Goal: Task Accomplishment & Management: Use online tool/utility

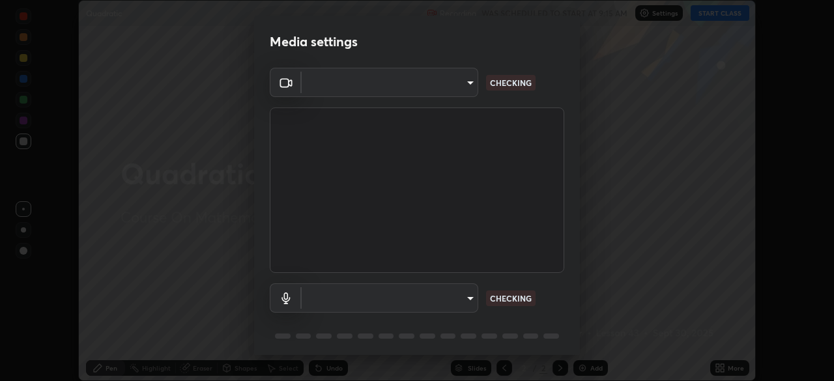
scroll to position [46, 0]
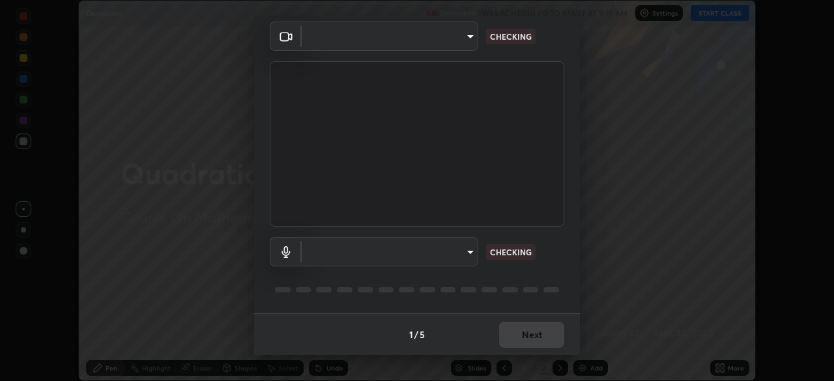
type input "d7e9459942c8505f022e4773ede30ee1c3379ddbf44572ceb33b2f203bb9c7cf"
type input "default"
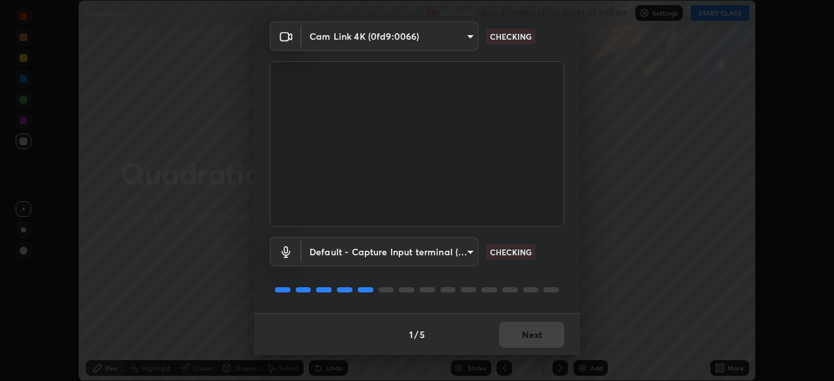
click at [456, 38] on body "Erase all Quadratic Recording WAS SCHEDULED TO START AT 9:15 AM Settings START …" at bounding box center [417, 190] width 834 height 381
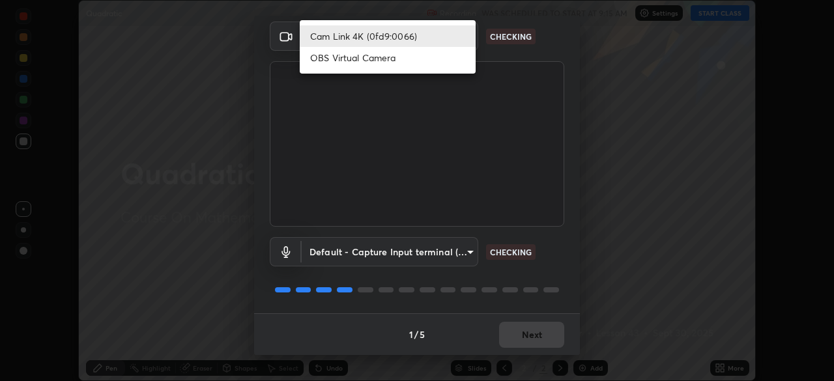
click at [434, 64] on li "OBS Virtual Camera" at bounding box center [388, 57] width 176 height 21
type input "600f9f9e4c74a9382bbe8d9a45dbb5b70d09f46baafcc419a865c65975439636"
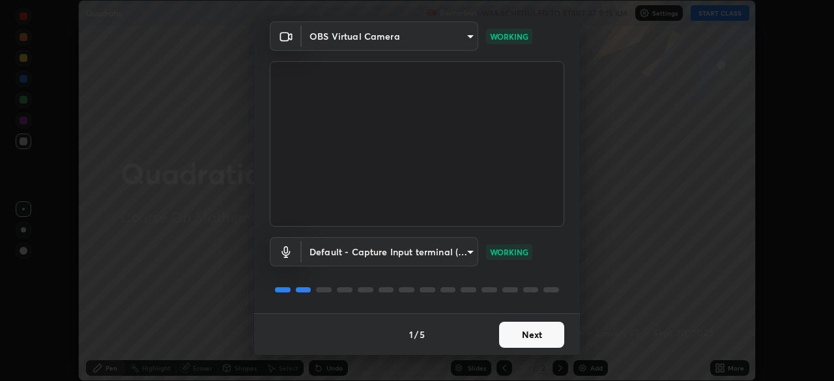
click at [507, 333] on button "Next" at bounding box center [531, 335] width 65 height 26
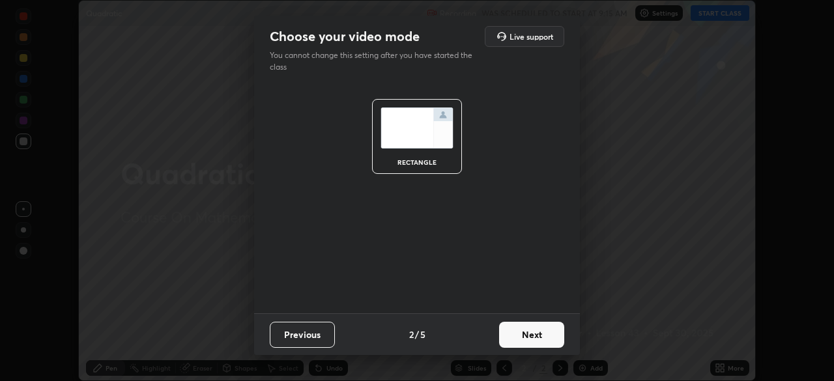
scroll to position [0, 0]
click at [526, 337] on button "Next" at bounding box center [531, 335] width 65 height 26
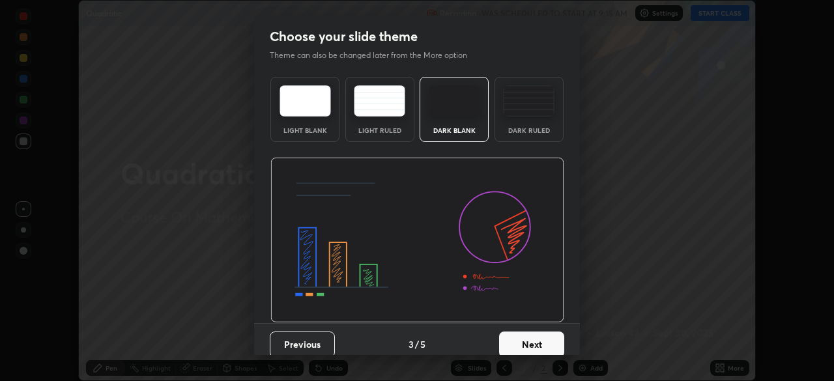
click at [538, 334] on button "Next" at bounding box center [531, 344] width 65 height 26
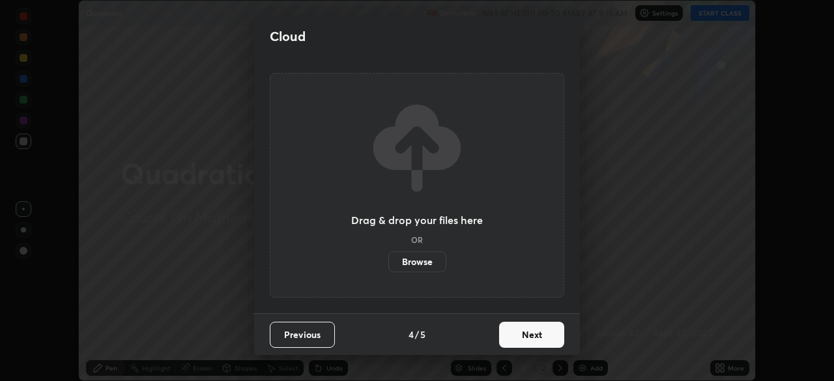
click at [545, 336] on button "Next" at bounding box center [531, 335] width 65 height 26
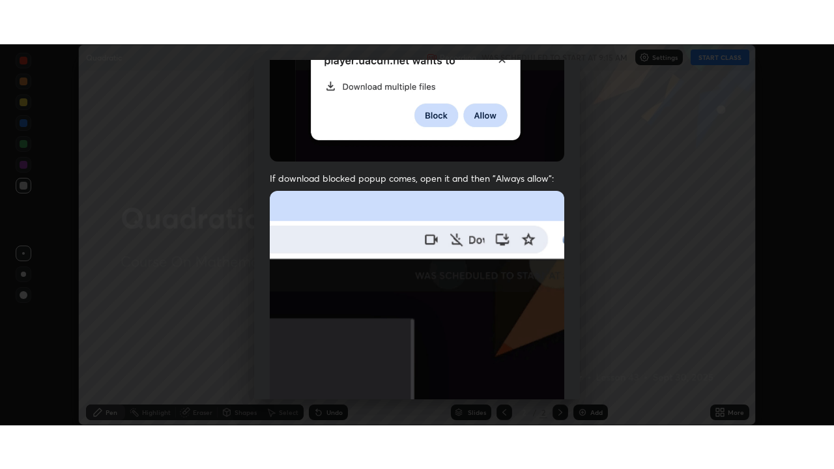
scroll to position [312, 0]
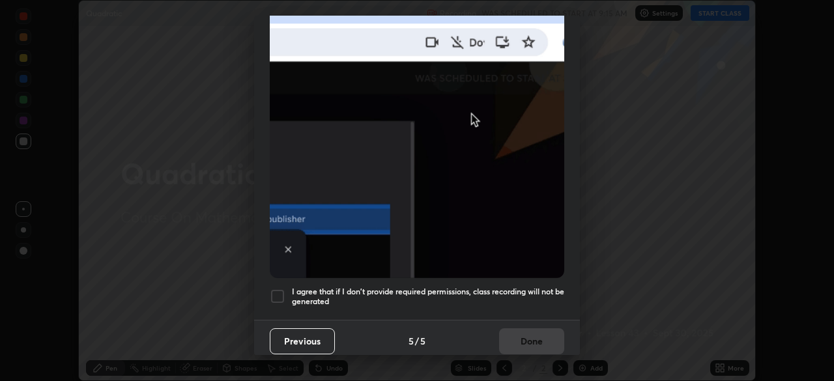
click at [531, 290] on h5 "I agree that if I don't provide required permissions, class recording will not …" at bounding box center [428, 297] width 272 height 20
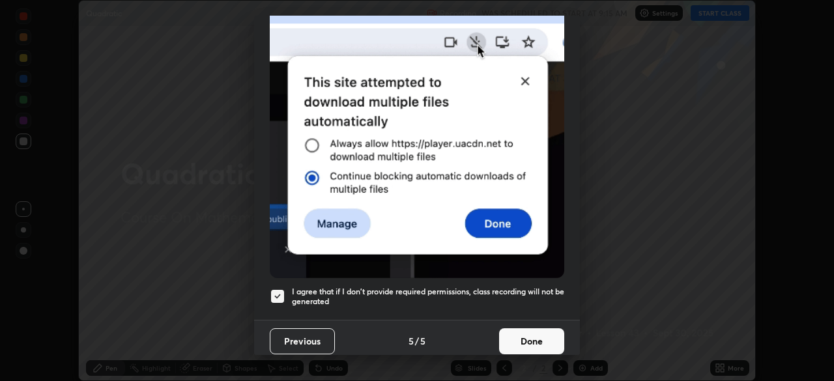
click at [541, 332] on button "Done" at bounding box center [531, 341] width 65 height 26
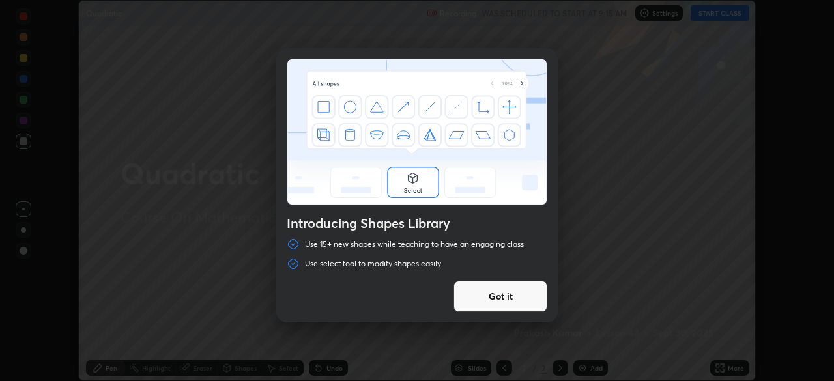
click at [733, 12] on div "Introducing Shapes Library Use 15+ new shapes while teaching to have an engagin…" at bounding box center [417, 190] width 834 height 381
click at [527, 303] on button "Got it" at bounding box center [500, 296] width 94 height 31
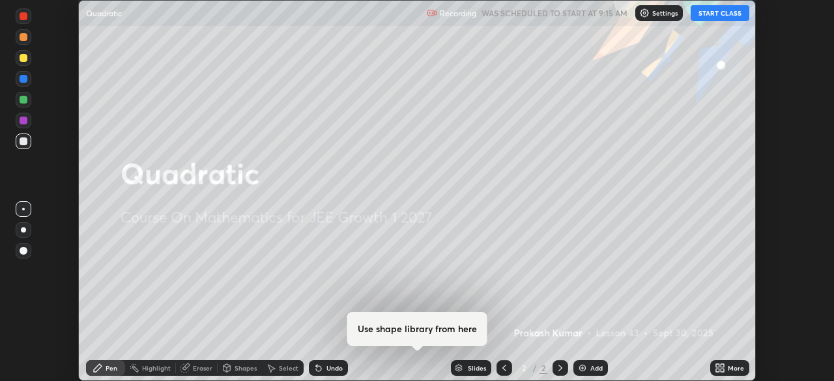
click at [712, 12] on button "START CLASS" at bounding box center [719, 13] width 59 height 16
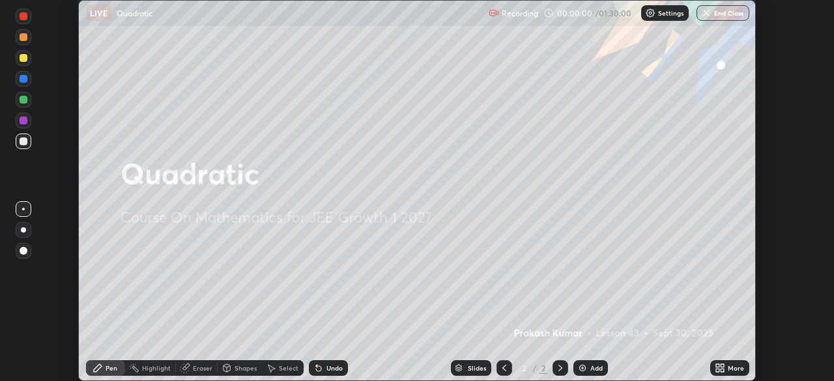
click at [713, 362] on div "More" at bounding box center [729, 368] width 39 height 16
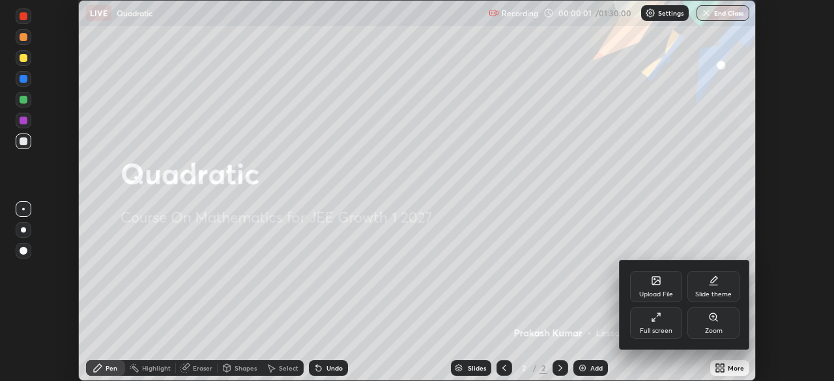
click at [661, 320] on div "Full screen" at bounding box center [656, 322] width 52 height 31
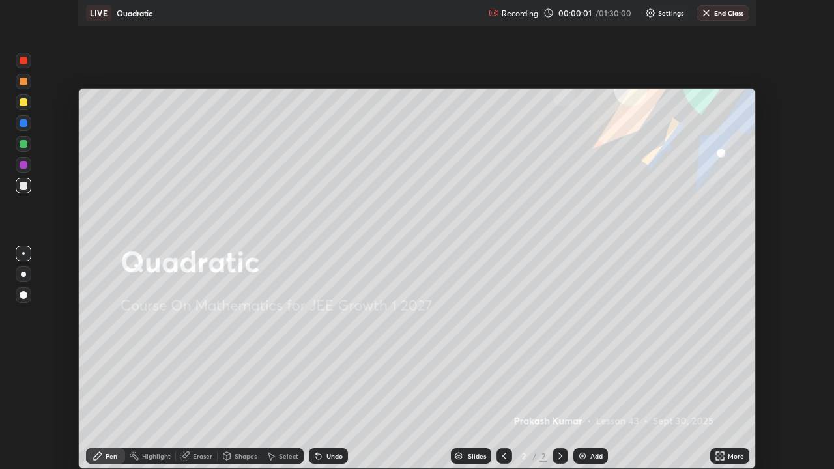
scroll to position [469, 834]
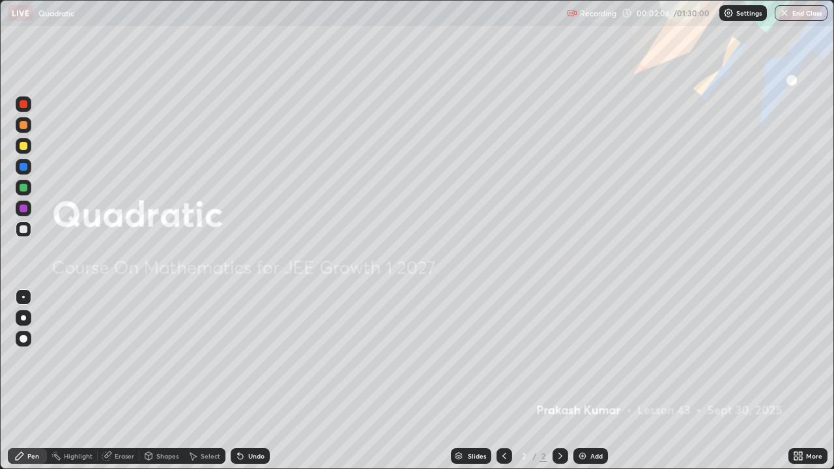
click at [589, 380] on div "Add" at bounding box center [590, 456] width 35 height 16
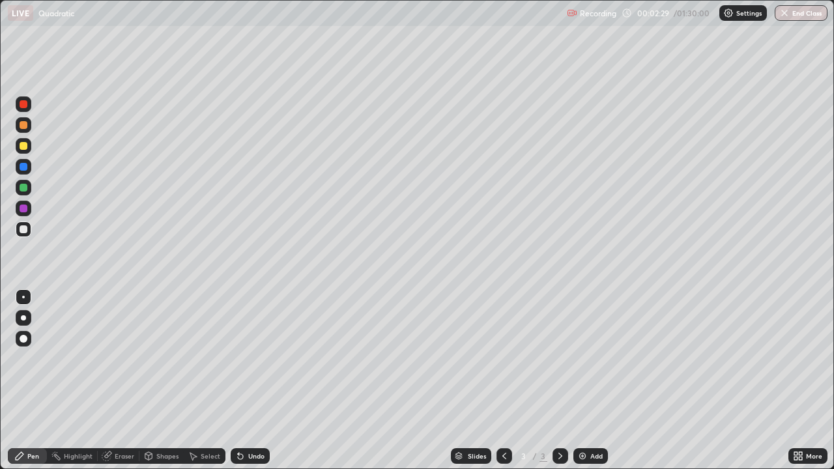
click at [28, 152] on div at bounding box center [24, 146] width 16 height 16
click at [143, 380] on icon at bounding box center [148, 456] width 10 height 10
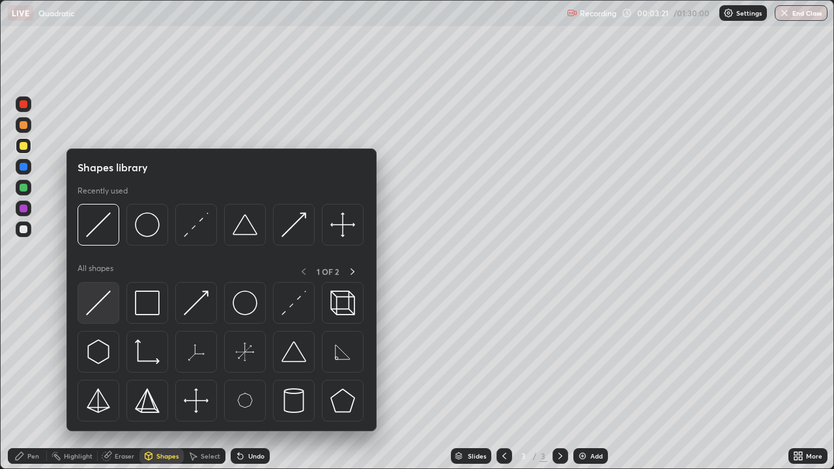
click at [99, 310] on img at bounding box center [98, 302] width 25 height 25
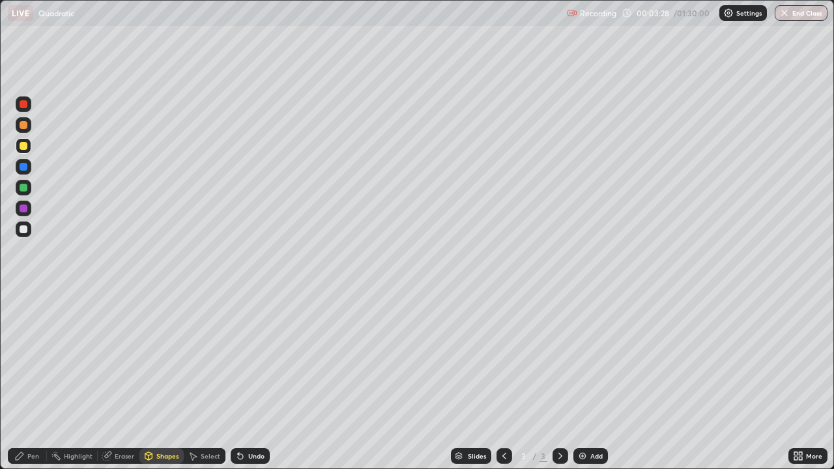
click at [24, 229] on div at bounding box center [24, 229] width 8 height 8
click at [240, 380] on icon at bounding box center [240, 456] width 10 height 10
click at [26, 380] on div "Pen" at bounding box center [27, 456] width 39 height 16
click at [24, 126] on div at bounding box center [24, 125] width 8 height 8
click at [246, 380] on div "Undo" at bounding box center [250, 456] width 39 height 16
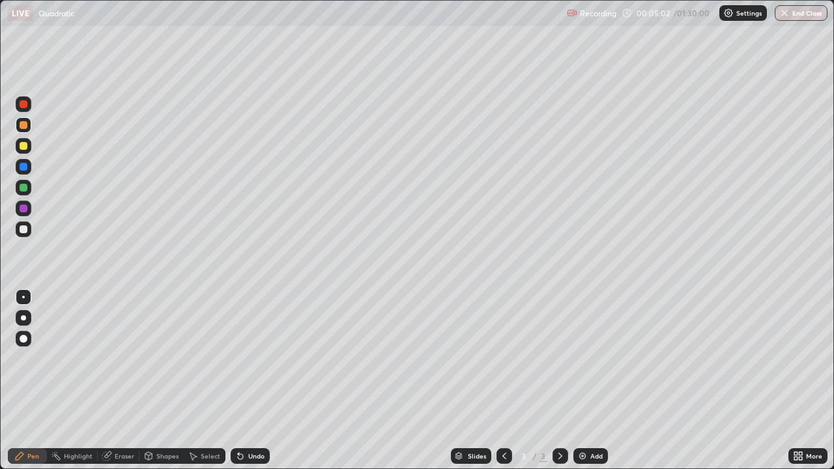
click at [21, 234] on div at bounding box center [24, 229] width 16 height 16
click at [586, 380] on img at bounding box center [582, 456] width 10 height 10
click at [252, 380] on div "Undo" at bounding box center [256, 456] width 16 height 7
click at [251, 380] on div "Undo" at bounding box center [250, 456] width 39 height 16
click at [163, 380] on div "Shapes" at bounding box center [167, 456] width 22 height 7
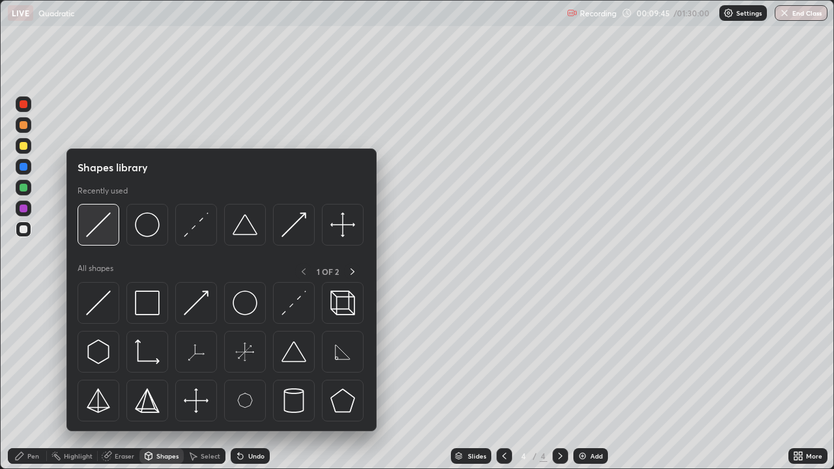
click at [99, 231] on img at bounding box center [98, 224] width 25 height 25
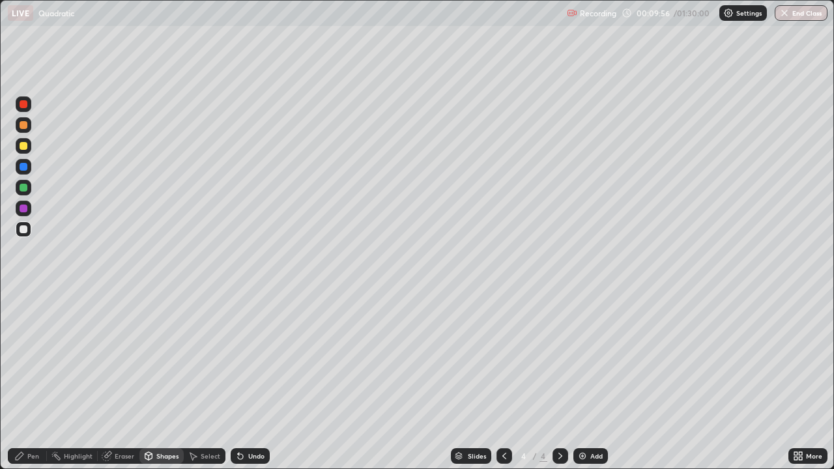
click at [25, 380] on div "Pen" at bounding box center [27, 456] width 39 height 16
click at [24, 187] on div at bounding box center [24, 188] width 8 height 8
click at [250, 380] on div "Undo" at bounding box center [256, 456] width 16 height 7
click at [245, 380] on div "Undo" at bounding box center [250, 456] width 39 height 16
click at [249, 380] on div "Undo" at bounding box center [250, 456] width 39 height 16
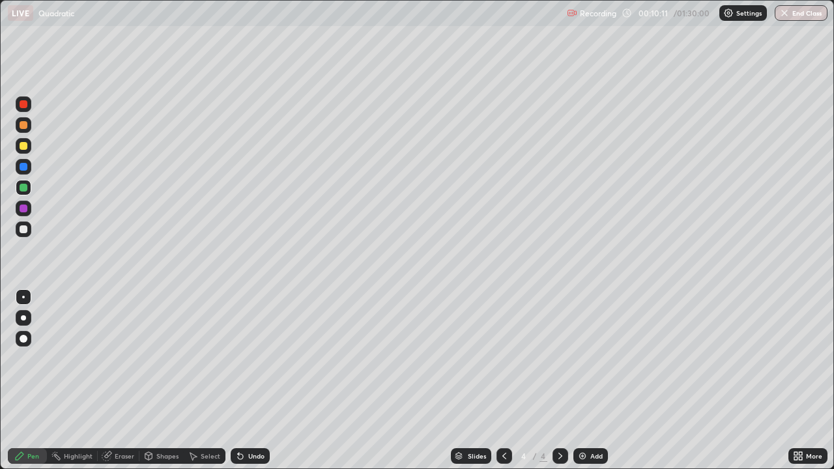
click at [254, 380] on div "Undo" at bounding box center [250, 456] width 39 height 16
click at [258, 380] on div "Undo" at bounding box center [250, 456] width 39 height 16
click at [26, 231] on div at bounding box center [24, 229] width 8 height 8
click at [27, 186] on div at bounding box center [24, 188] width 8 height 8
click at [23, 145] on div at bounding box center [24, 146] width 8 height 8
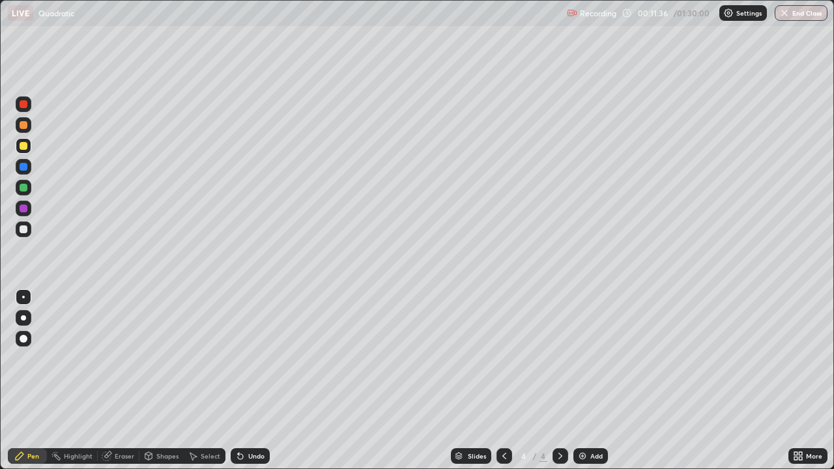
click at [25, 231] on div at bounding box center [24, 229] width 8 height 8
click at [25, 186] on div at bounding box center [24, 188] width 8 height 8
click at [27, 227] on div at bounding box center [24, 229] width 8 height 8
click at [29, 143] on div at bounding box center [24, 146] width 16 height 16
click at [22, 234] on div at bounding box center [24, 229] width 16 height 16
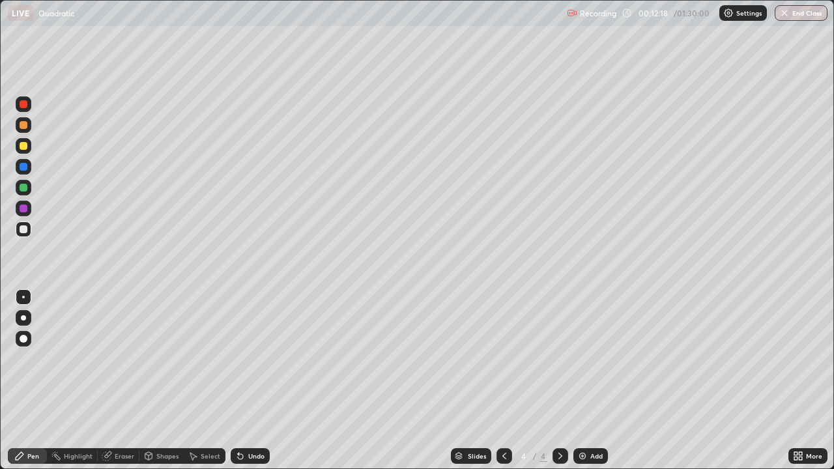
click at [23, 147] on div at bounding box center [24, 146] width 8 height 8
click at [496, 380] on div at bounding box center [504, 456] width 16 height 26
click at [201, 380] on div "Select" at bounding box center [211, 456] width 20 height 7
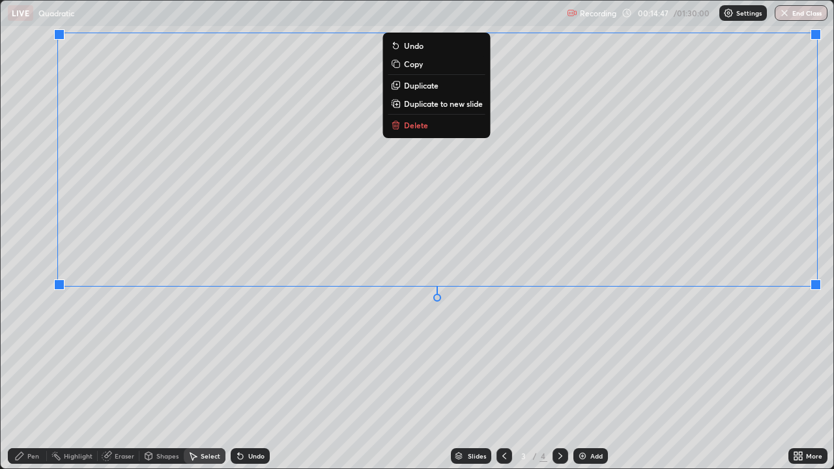
click at [29, 380] on div "Pen" at bounding box center [33, 456] width 12 height 7
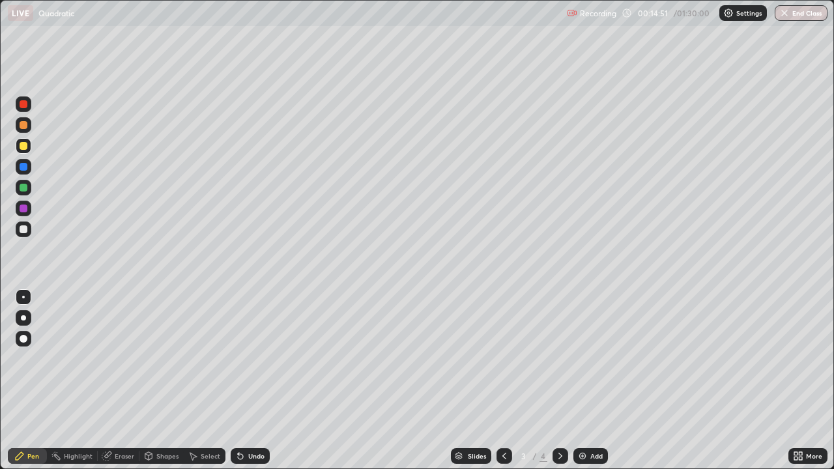
click at [206, 380] on div "Select" at bounding box center [211, 456] width 20 height 7
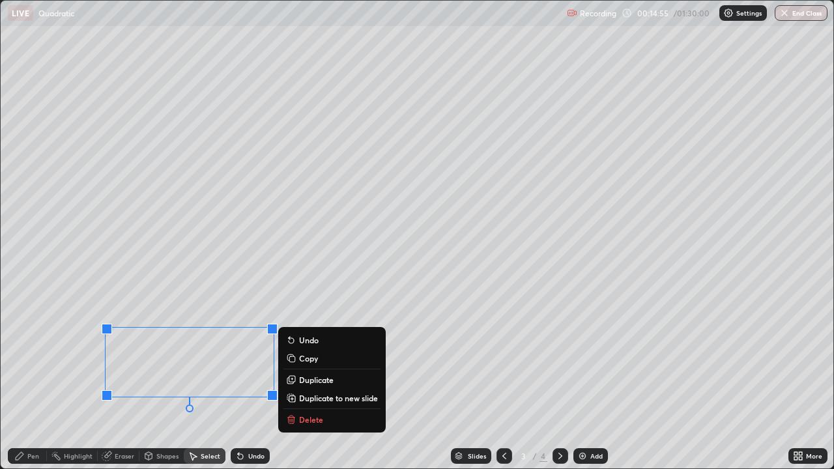
click at [117, 380] on div "Eraser" at bounding box center [125, 456] width 20 height 7
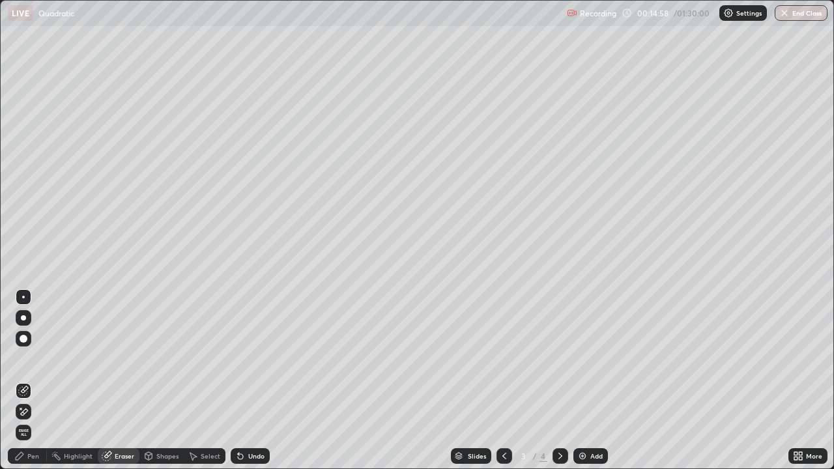
click at [27, 380] on icon at bounding box center [23, 411] width 10 height 11
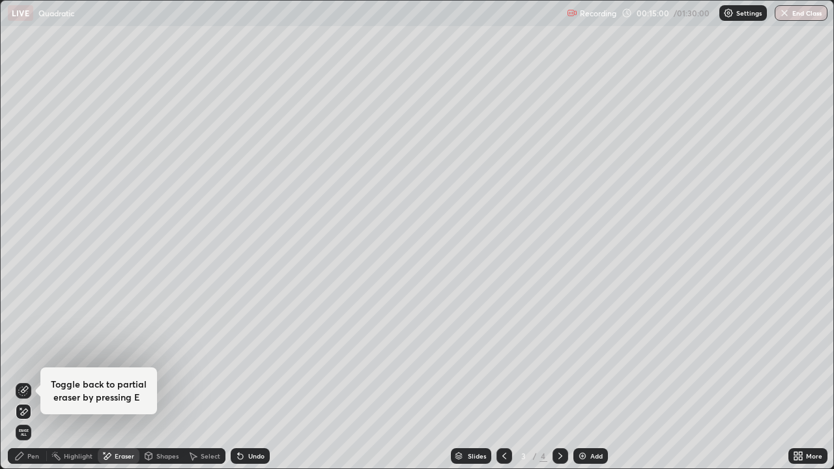
click at [30, 380] on div "Pen" at bounding box center [33, 456] width 12 height 7
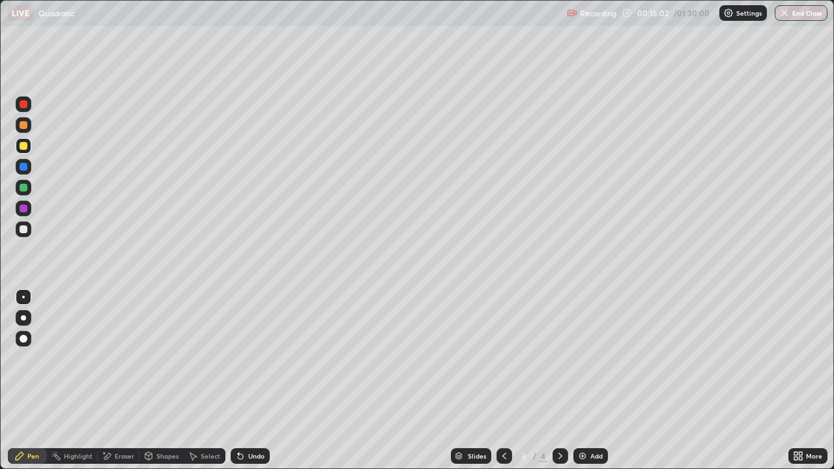
click at [22, 227] on div at bounding box center [24, 229] width 8 height 8
click at [165, 380] on div "Shapes" at bounding box center [167, 456] width 22 height 7
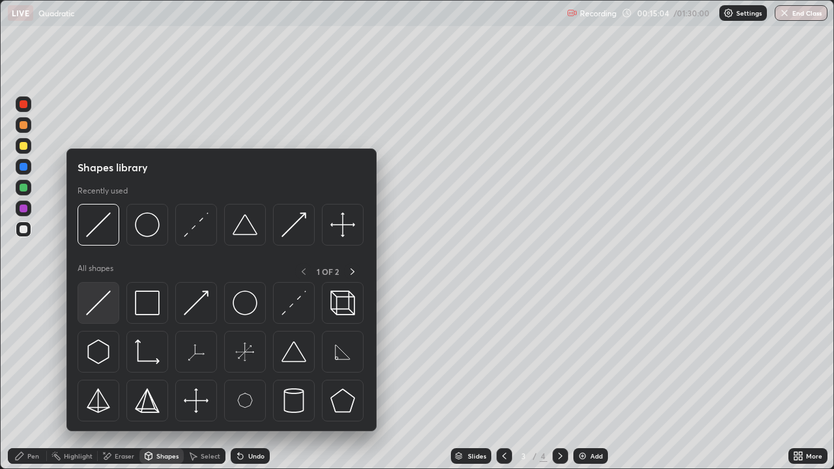
click at [107, 305] on img at bounding box center [98, 302] width 25 height 25
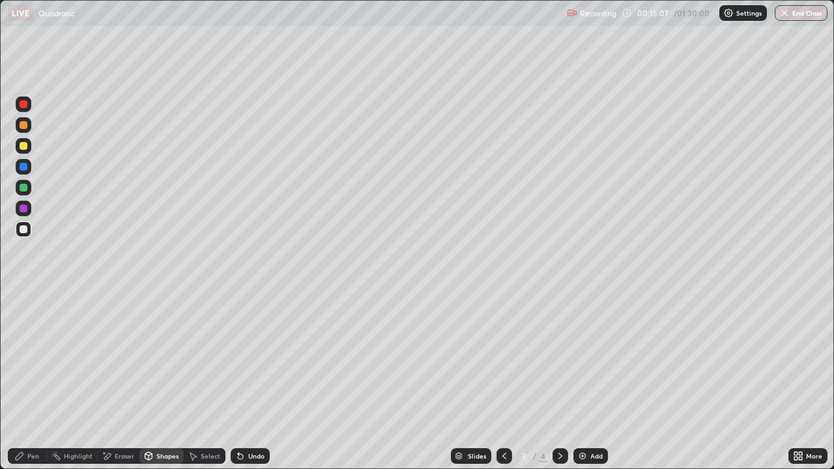
click at [29, 380] on div "Pen" at bounding box center [33, 456] width 12 height 7
click at [26, 188] on div at bounding box center [24, 188] width 8 height 8
click at [26, 148] on div at bounding box center [24, 146] width 8 height 8
click at [25, 124] on div at bounding box center [24, 125] width 8 height 8
click at [258, 380] on div "Undo" at bounding box center [256, 456] width 16 height 7
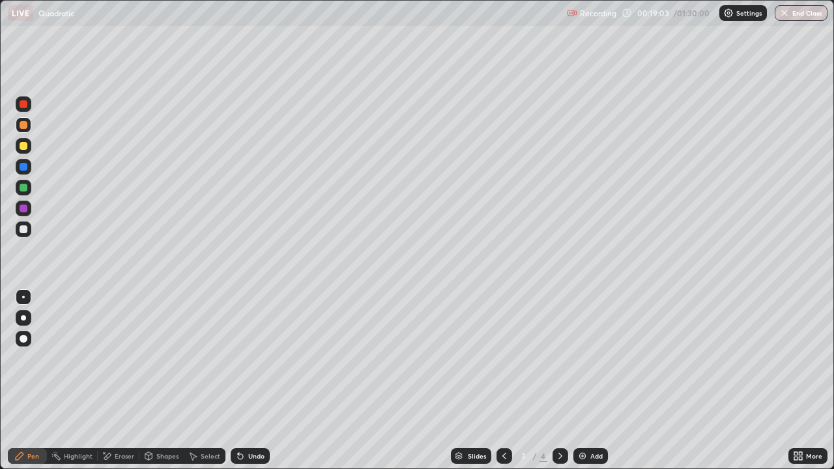
click at [251, 380] on div "Undo" at bounding box center [256, 456] width 16 height 7
click at [20, 204] on div at bounding box center [24, 208] width 8 height 8
click at [28, 188] on div at bounding box center [24, 188] width 16 height 16
click at [23, 168] on div at bounding box center [24, 167] width 8 height 8
click at [23, 147] on div at bounding box center [24, 146] width 8 height 8
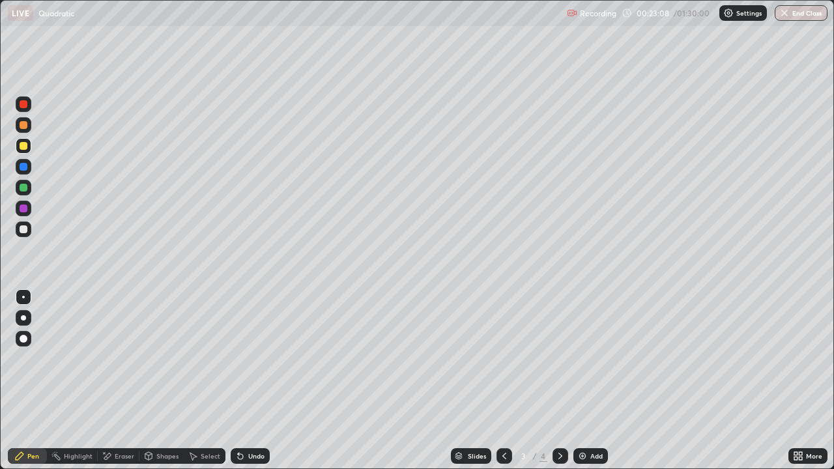
click at [23, 124] on div at bounding box center [24, 125] width 8 height 8
click at [249, 380] on div "Undo" at bounding box center [256, 456] width 16 height 7
click at [249, 380] on div "Undo" at bounding box center [250, 456] width 39 height 16
click at [22, 234] on div at bounding box center [24, 229] width 16 height 16
click at [565, 380] on div at bounding box center [560, 456] width 16 height 16
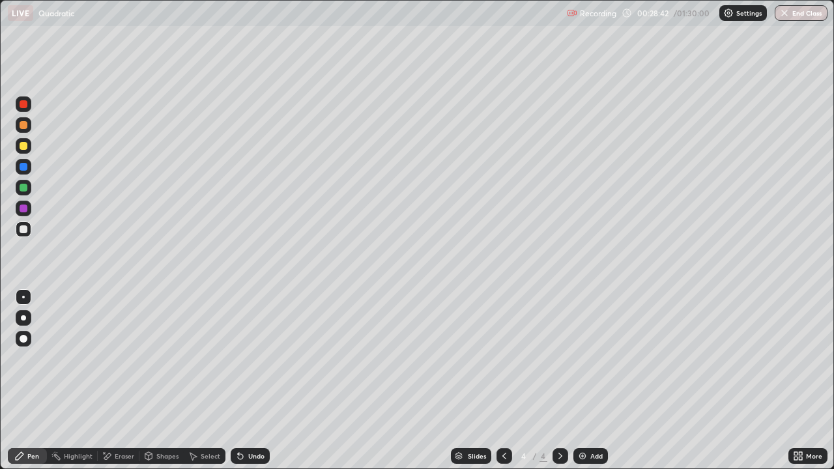
click at [508, 380] on div at bounding box center [504, 456] width 16 height 26
click at [555, 380] on icon at bounding box center [560, 456] width 10 height 10
click at [588, 380] on div "Add" at bounding box center [590, 456] width 35 height 16
click at [502, 380] on div at bounding box center [504, 456] width 16 height 26
click at [503, 380] on div at bounding box center [504, 456] width 16 height 26
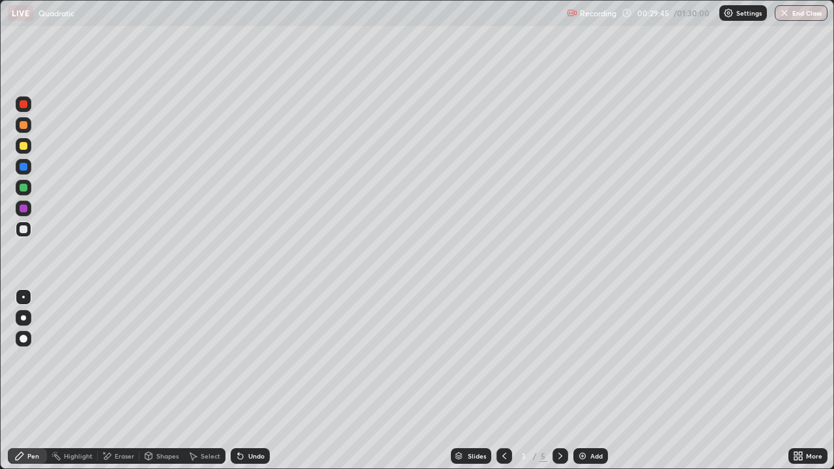
click at [559, 380] on icon at bounding box center [560, 456] width 4 height 7
click at [559, 380] on icon at bounding box center [560, 456] width 10 height 10
click at [115, 380] on div "Eraser" at bounding box center [125, 456] width 20 height 7
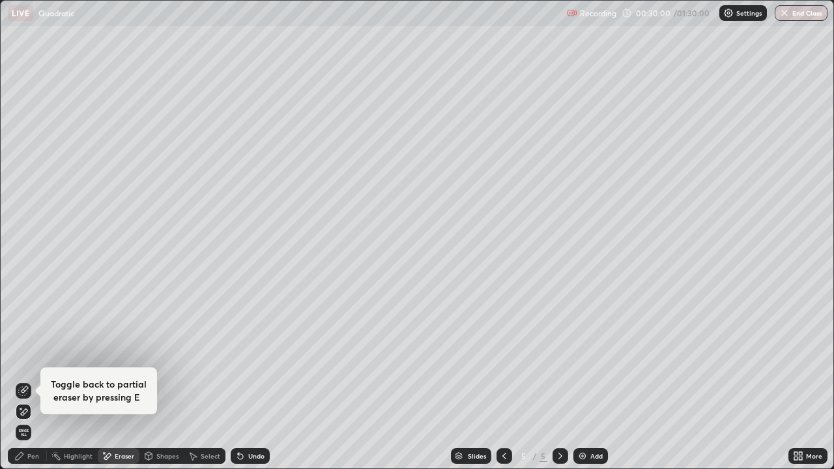
click at [25, 380] on div "Pen" at bounding box center [27, 456] width 39 height 16
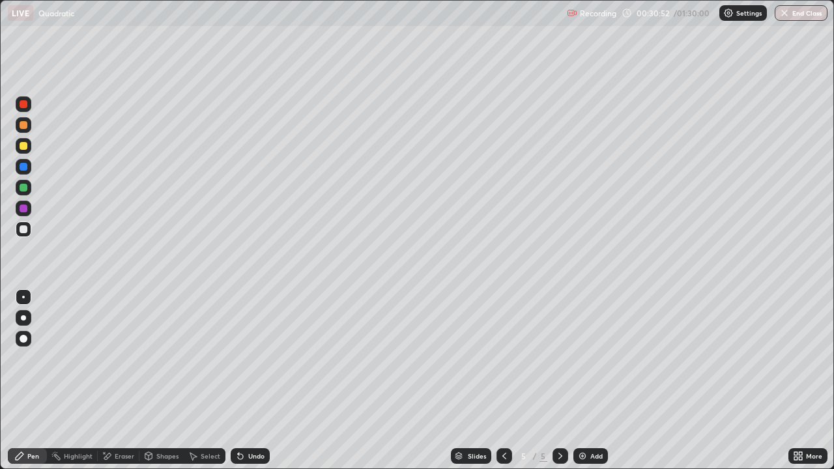
click at [499, 380] on icon at bounding box center [504, 456] width 10 height 10
click at [504, 380] on icon at bounding box center [504, 456] width 10 height 10
click at [557, 380] on div at bounding box center [560, 456] width 16 height 16
click at [115, 380] on div "Eraser" at bounding box center [125, 456] width 20 height 7
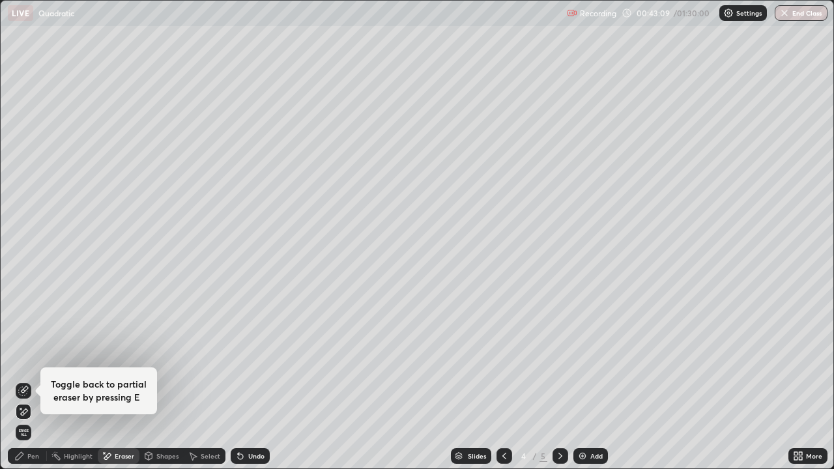
click at [559, 380] on icon at bounding box center [560, 456] width 10 height 10
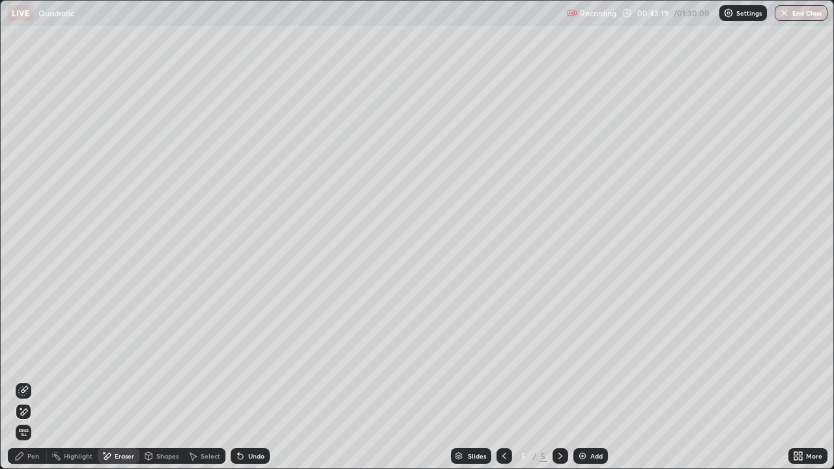
click at [503, 380] on icon at bounding box center [504, 456] width 10 height 10
click at [249, 380] on div "Undo" at bounding box center [256, 456] width 16 height 7
click at [503, 380] on icon at bounding box center [504, 456] width 10 height 10
click at [249, 380] on div "Undo" at bounding box center [256, 456] width 16 height 7
click at [248, 380] on div "Undo" at bounding box center [256, 456] width 16 height 7
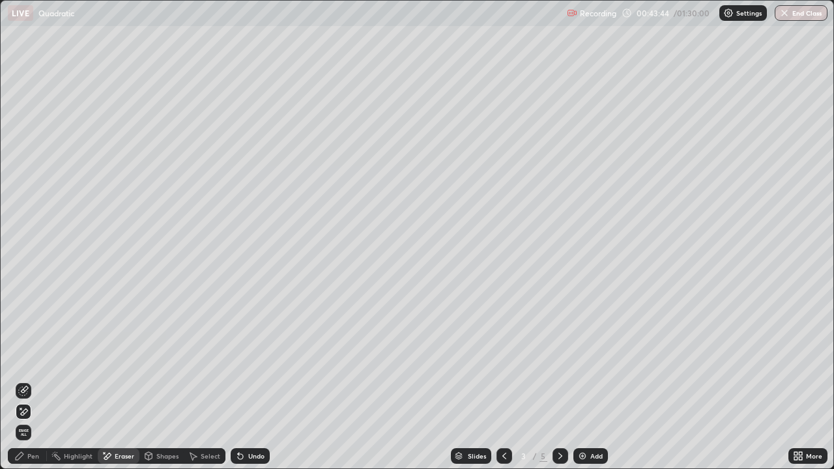
click at [559, 380] on icon at bounding box center [560, 456] width 10 height 10
click at [562, 380] on icon at bounding box center [560, 456] width 10 height 10
click at [27, 380] on div "Pen" at bounding box center [33, 456] width 12 height 7
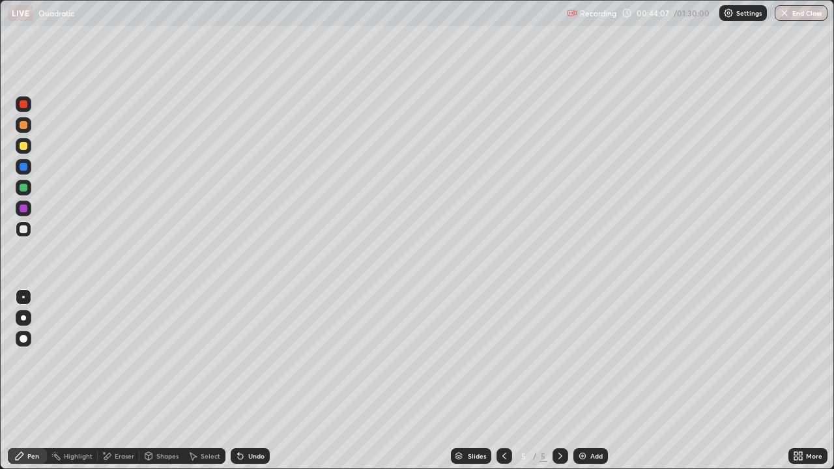
click at [25, 187] on div at bounding box center [24, 188] width 8 height 8
click at [28, 229] on div at bounding box center [24, 229] width 16 height 16
click at [23, 189] on div at bounding box center [24, 188] width 8 height 8
click at [593, 380] on div "Add" at bounding box center [590, 456] width 35 height 16
click at [250, 380] on div "Undo" at bounding box center [256, 456] width 16 height 7
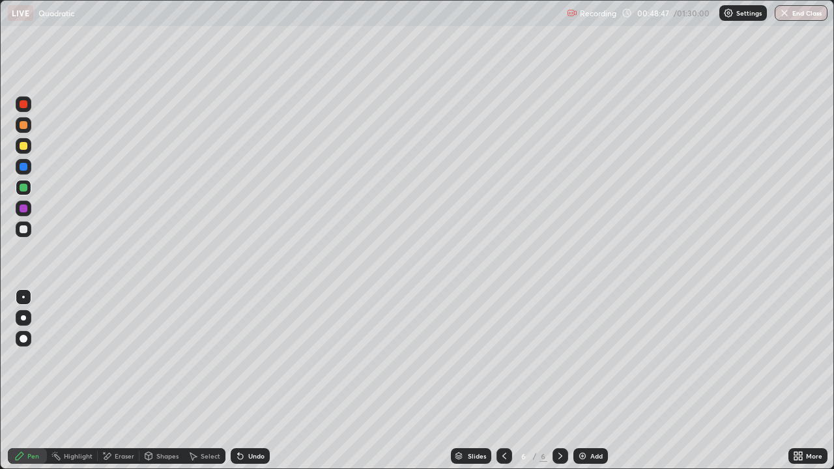
click at [253, 380] on div "Undo" at bounding box center [250, 456] width 39 height 16
click at [26, 145] on div at bounding box center [24, 146] width 8 height 8
click at [27, 231] on div at bounding box center [24, 229] width 8 height 8
click at [248, 380] on div "Undo" at bounding box center [250, 456] width 39 height 16
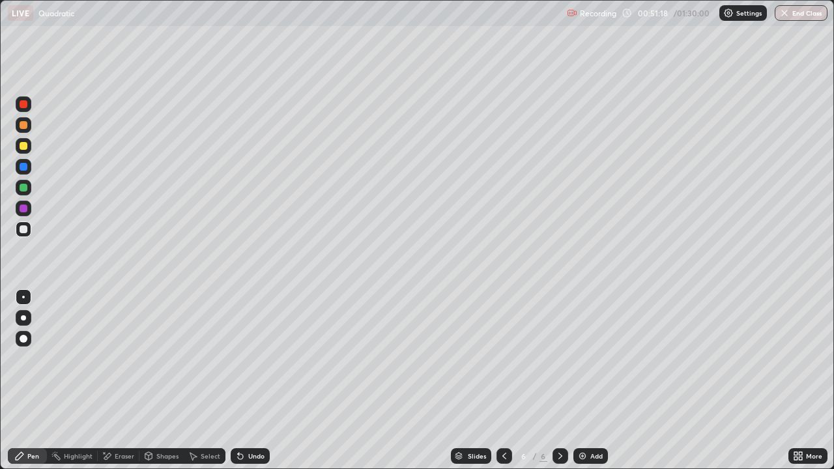
click at [24, 236] on div at bounding box center [24, 229] width 16 height 16
click at [23, 186] on div at bounding box center [24, 188] width 8 height 8
click at [25, 147] on div at bounding box center [24, 146] width 8 height 8
click at [24, 125] on div at bounding box center [24, 125] width 8 height 8
click at [22, 229] on div at bounding box center [24, 229] width 8 height 8
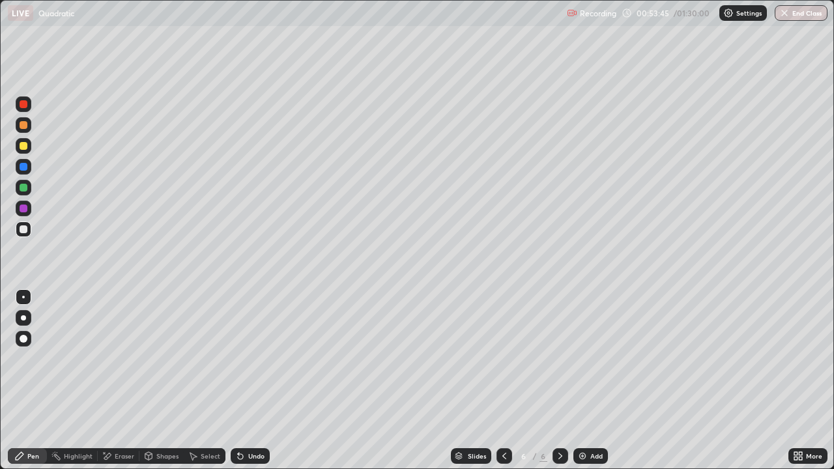
click at [29, 127] on div at bounding box center [24, 125] width 16 height 16
click at [216, 380] on div "Select" at bounding box center [205, 456] width 42 height 16
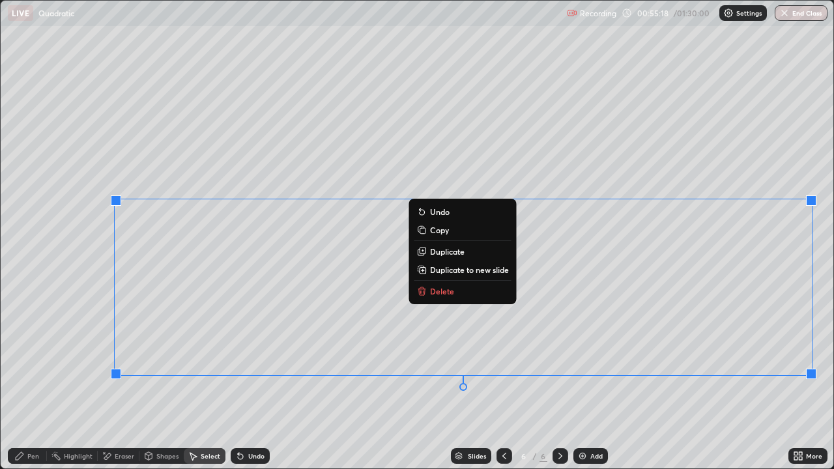
click at [249, 380] on div "Undo" at bounding box center [250, 456] width 39 height 16
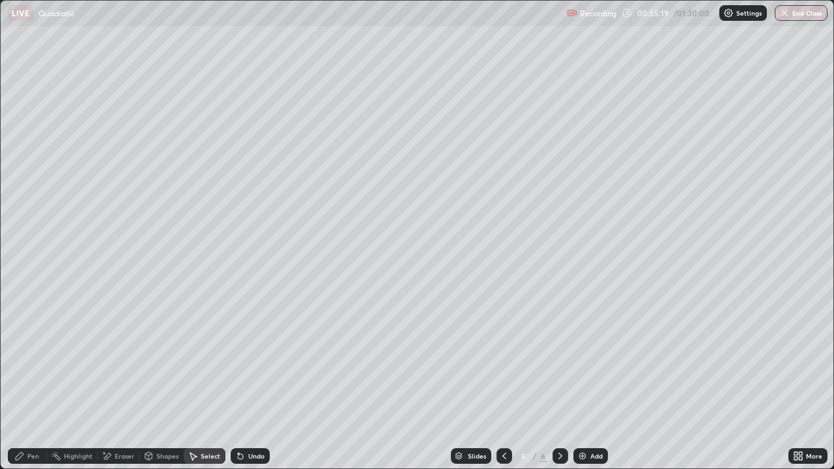
click at [142, 380] on div "0 ° Undo Copy Duplicate Duplicate to new slide Delete" at bounding box center [417, 235] width 832 height 468
click at [118, 380] on div "Eraser" at bounding box center [125, 456] width 20 height 7
click at [242, 380] on icon at bounding box center [240, 456] width 10 height 10
click at [25, 380] on div "Pen" at bounding box center [27, 456] width 39 height 16
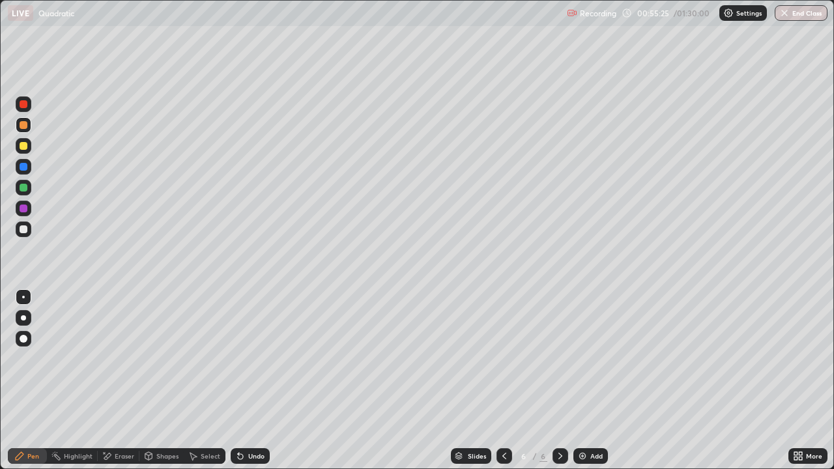
click at [23, 230] on div at bounding box center [24, 229] width 8 height 8
click at [201, 380] on div "Select" at bounding box center [211, 456] width 20 height 7
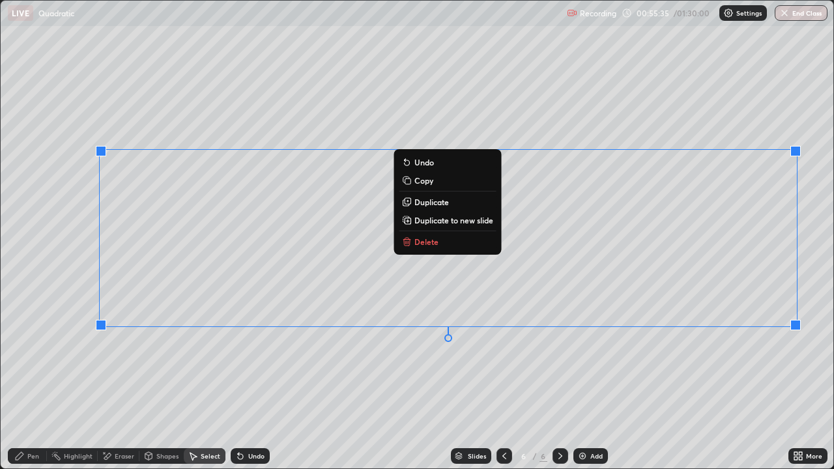
click at [197, 380] on div "0 ° Undo Copy Duplicate Duplicate to new slide Delete" at bounding box center [417, 235] width 832 height 468
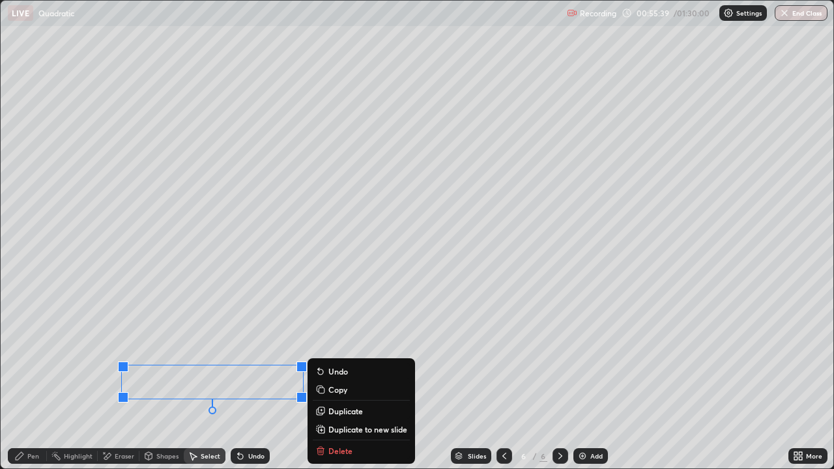
click at [31, 380] on div "Pen" at bounding box center [27, 456] width 39 height 16
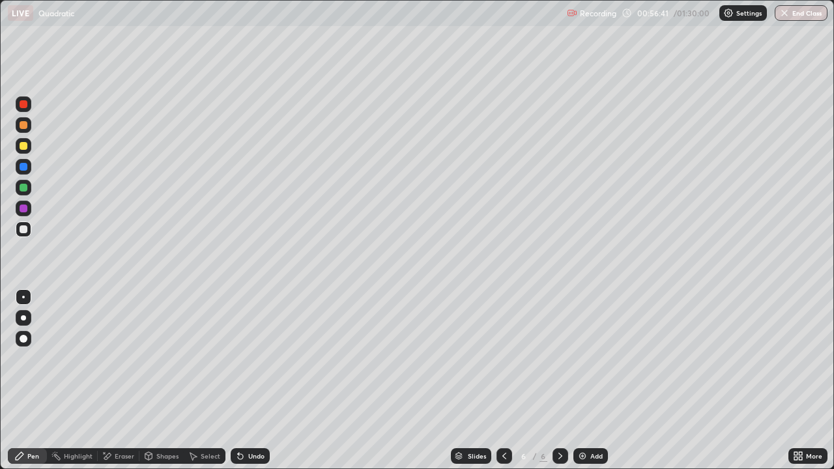
click at [199, 380] on div "Select" at bounding box center [205, 456] width 42 height 16
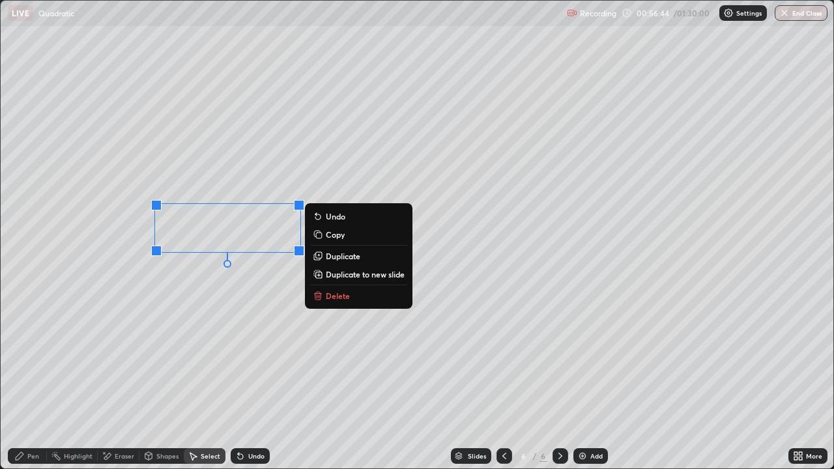
click at [115, 380] on div "Eraser" at bounding box center [125, 456] width 20 height 7
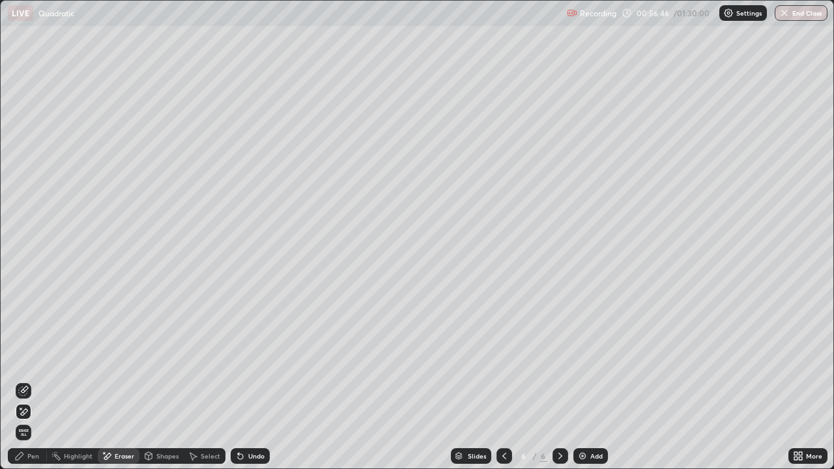
click at [24, 380] on icon at bounding box center [19, 456] width 10 height 10
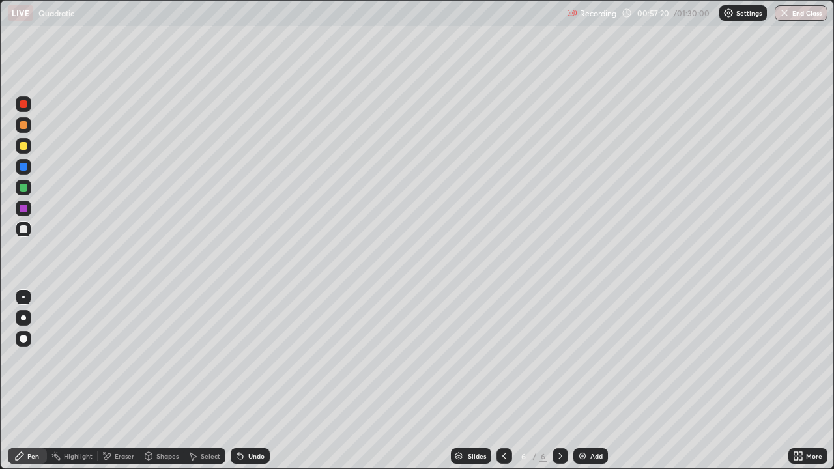
click at [113, 380] on div "Eraser" at bounding box center [119, 456] width 42 height 16
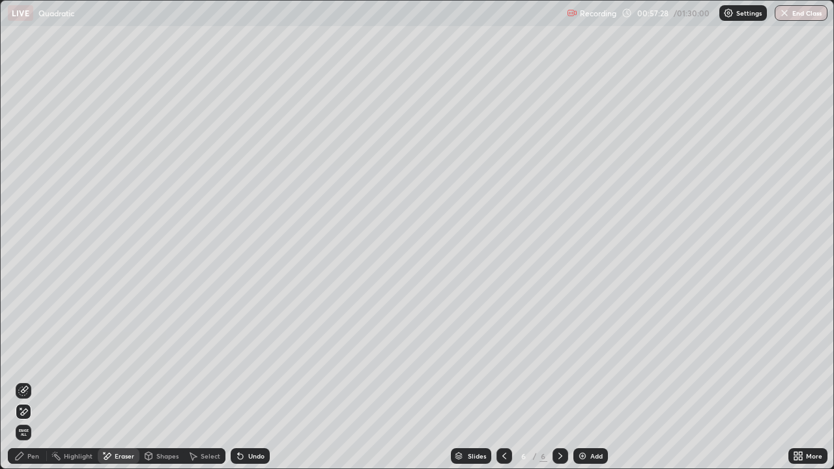
click at [33, 380] on div "Pen" at bounding box center [33, 456] width 12 height 7
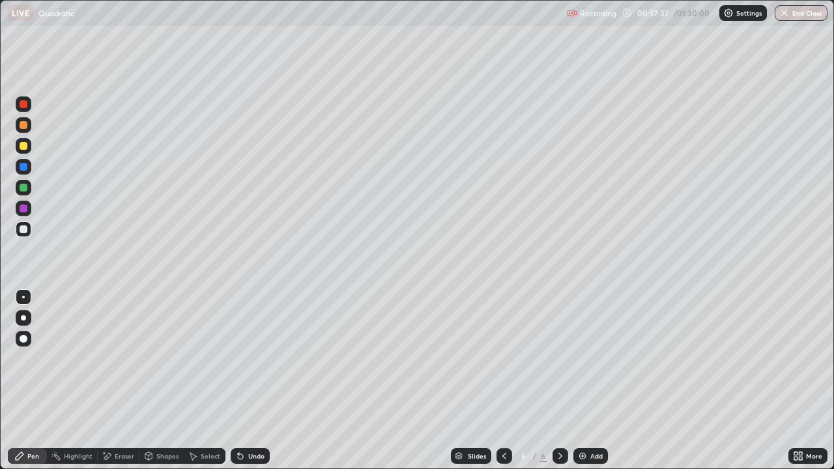
click at [254, 380] on div "Undo" at bounding box center [256, 456] width 16 height 7
click at [255, 380] on div "Undo" at bounding box center [256, 456] width 16 height 7
click at [25, 188] on div at bounding box center [24, 188] width 8 height 8
click at [239, 380] on icon at bounding box center [240, 456] width 5 height 5
click at [242, 380] on icon at bounding box center [240, 456] width 10 height 10
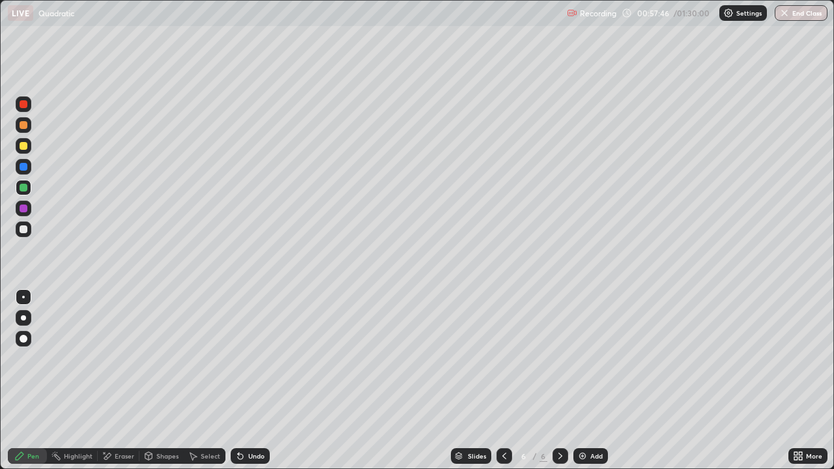
click at [244, 380] on div "Undo" at bounding box center [250, 456] width 39 height 16
click at [25, 145] on div at bounding box center [24, 146] width 8 height 8
click at [593, 380] on div "Add" at bounding box center [596, 456] width 12 height 7
click at [28, 229] on div at bounding box center [24, 229] width 16 height 16
click at [29, 232] on div at bounding box center [24, 229] width 16 height 16
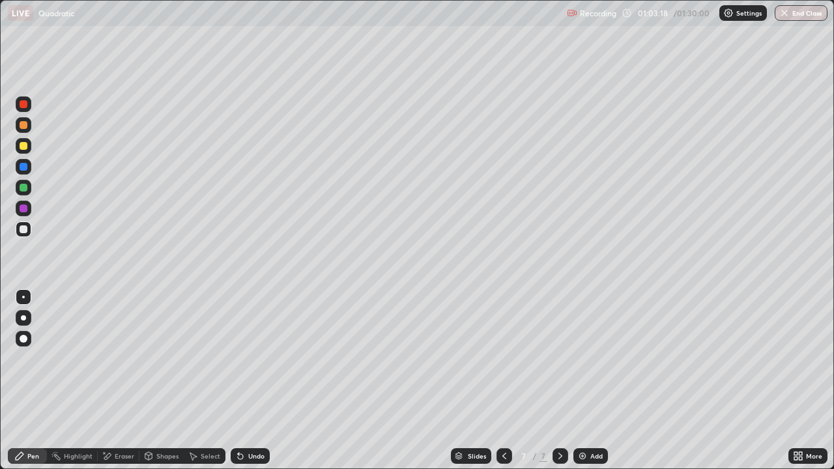
click at [24, 188] on div at bounding box center [24, 188] width 8 height 8
click at [24, 227] on div at bounding box center [24, 229] width 8 height 8
click at [25, 148] on div at bounding box center [24, 146] width 8 height 8
click at [113, 380] on div "Eraser" at bounding box center [119, 456] width 42 height 16
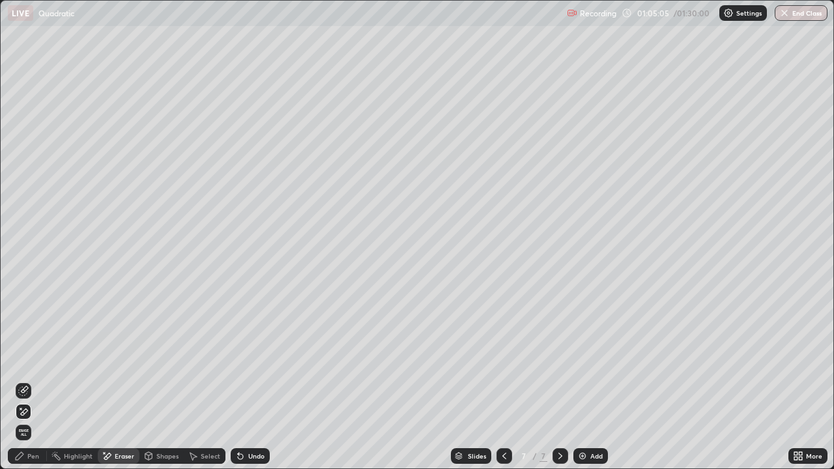
click at [33, 380] on div "Pen" at bounding box center [33, 456] width 12 height 7
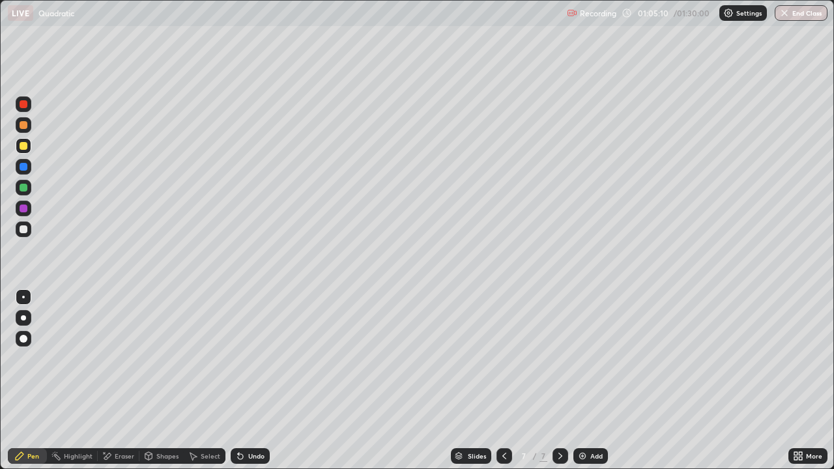
click at [29, 230] on div at bounding box center [24, 229] width 16 height 16
click at [23, 145] on div at bounding box center [24, 146] width 8 height 8
click at [22, 190] on div at bounding box center [24, 188] width 8 height 8
click at [24, 229] on div at bounding box center [24, 229] width 8 height 8
click at [590, 380] on div "Add" at bounding box center [590, 456] width 35 height 16
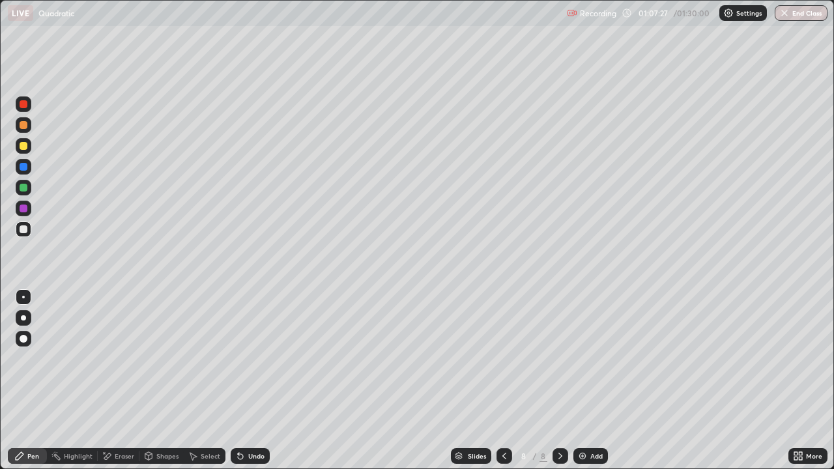
click at [503, 380] on icon at bounding box center [504, 456] width 10 height 10
click at [559, 380] on icon at bounding box center [560, 456] width 10 height 10
click at [503, 380] on icon at bounding box center [504, 456] width 10 height 10
click at [559, 380] on icon at bounding box center [560, 456] width 10 height 10
click at [502, 380] on div at bounding box center [504, 456] width 16 height 16
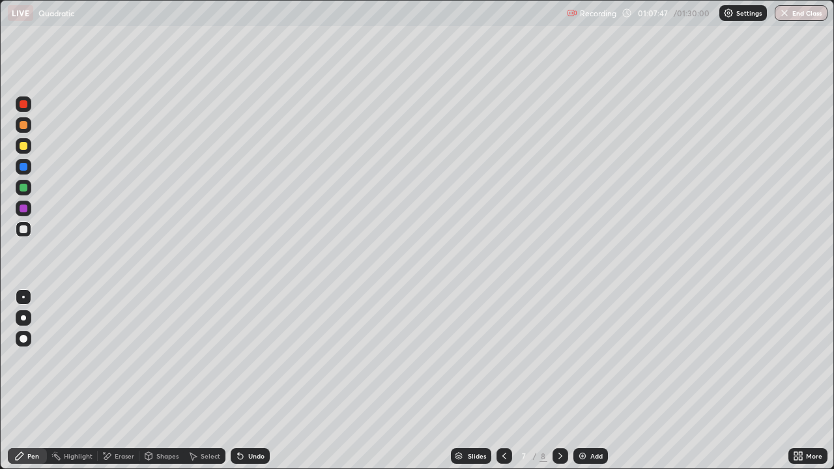
click at [558, 380] on icon at bounding box center [560, 456] width 4 height 7
click at [503, 380] on icon at bounding box center [504, 456] width 10 height 10
click at [552, 380] on div at bounding box center [560, 456] width 16 height 16
click at [503, 380] on icon at bounding box center [504, 456] width 10 height 10
click at [559, 380] on icon at bounding box center [560, 456] width 10 height 10
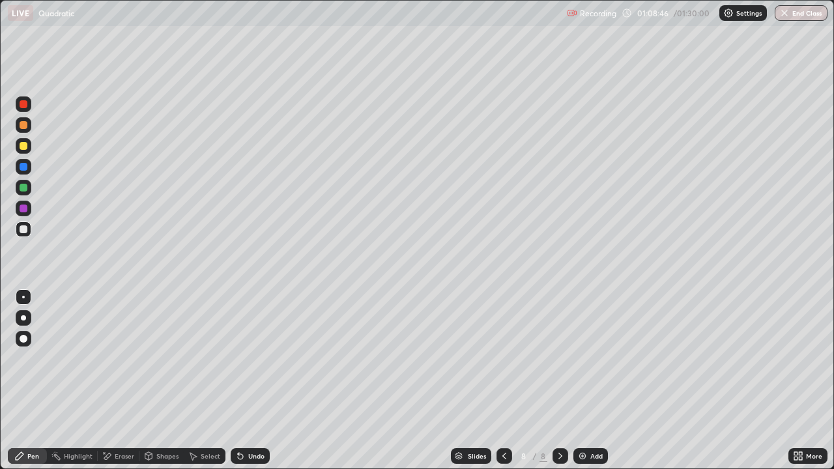
click at [518, 380] on div "8" at bounding box center [523, 456] width 13 height 8
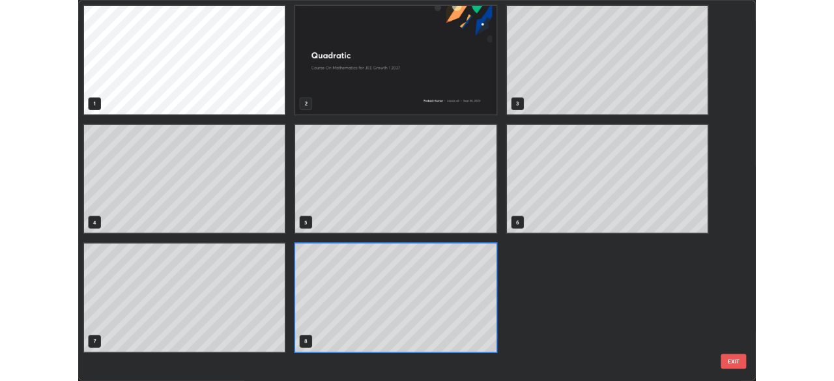
scroll to position [464, 826]
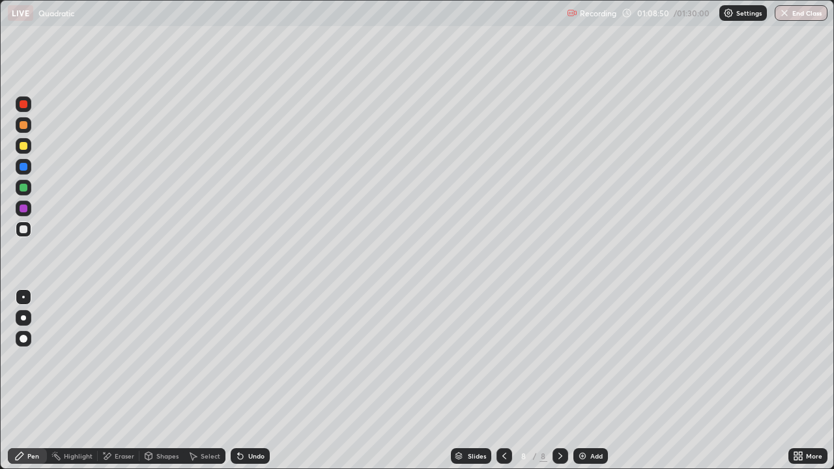
click at [503, 380] on icon at bounding box center [504, 456] width 10 height 10
click at [564, 380] on div at bounding box center [560, 456] width 16 height 16
click at [503, 380] on icon at bounding box center [504, 456] width 10 height 10
click at [558, 380] on icon at bounding box center [560, 456] width 10 height 10
click at [503, 380] on icon at bounding box center [504, 456] width 4 height 7
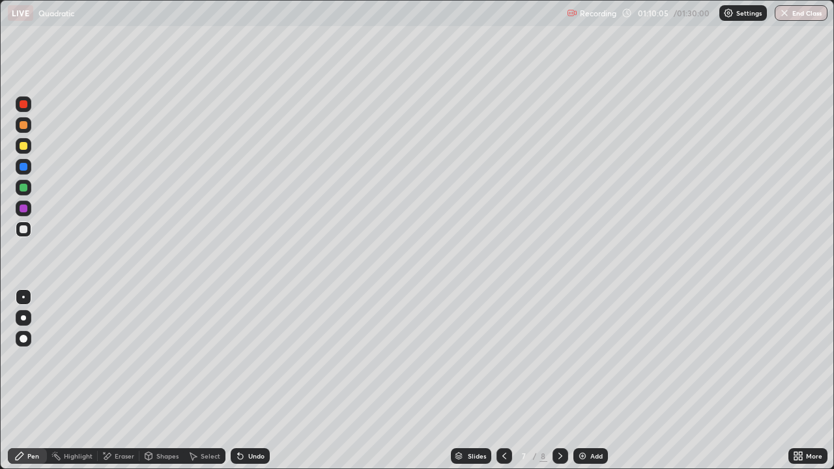
click at [26, 147] on div at bounding box center [24, 146] width 8 height 8
click at [565, 380] on div at bounding box center [560, 456] width 16 height 26
click at [249, 380] on div "Undo" at bounding box center [256, 456] width 16 height 7
click at [503, 380] on icon at bounding box center [504, 456] width 10 height 10
click at [557, 380] on icon at bounding box center [560, 456] width 10 height 10
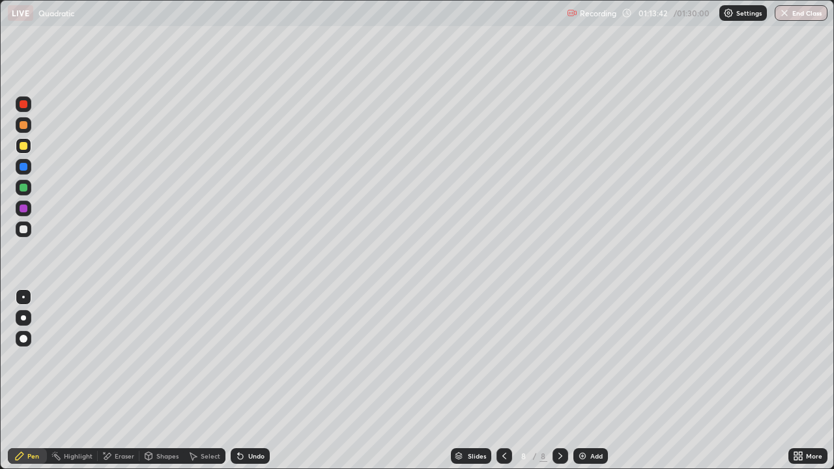
click at [496, 380] on div at bounding box center [504, 456] width 16 height 16
click at [565, 380] on div at bounding box center [560, 456] width 16 height 16
click at [24, 229] on div at bounding box center [24, 229] width 8 height 8
click at [559, 380] on icon at bounding box center [560, 456] width 10 height 10
click at [503, 380] on icon at bounding box center [504, 456] width 10 height 10
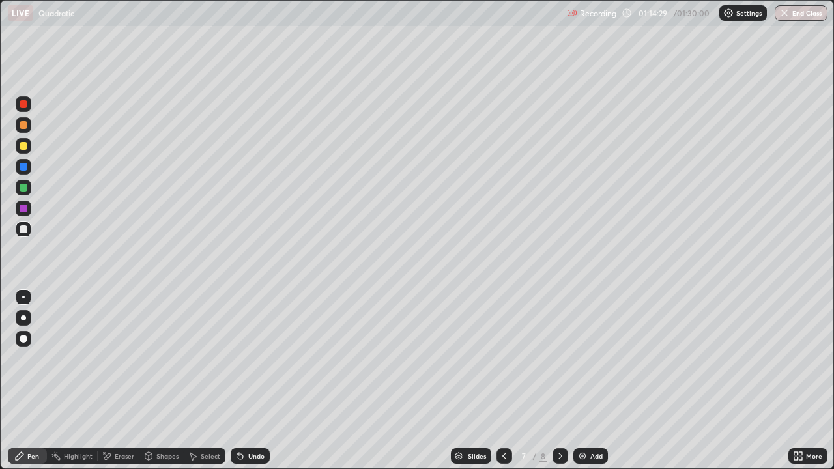
click at [132, 380] on div "Eraser" at bounding box center [125, 456] width 20 height 7
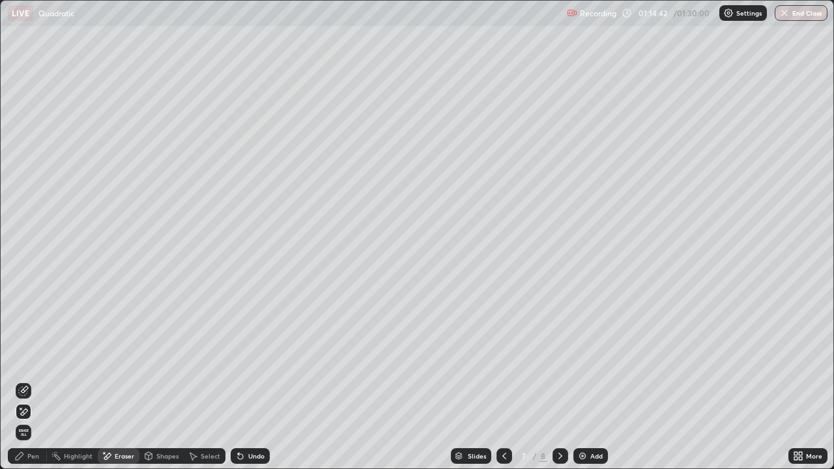
click at [560, 380] on div at bounding box center [560, 456] width 16 height 26
click at [496, 380] on div at bounding box center [504, 456] width 16 height 16
click at [564, 380] on div at bounding box center [560, 456] width 16 height 16
click at [253, 380] on div "Undo" at bounding box center [250, 456] width 39 height 16
click at [40, 380] on div "Pen" at bounding box center [27, 456] width 39 height 16
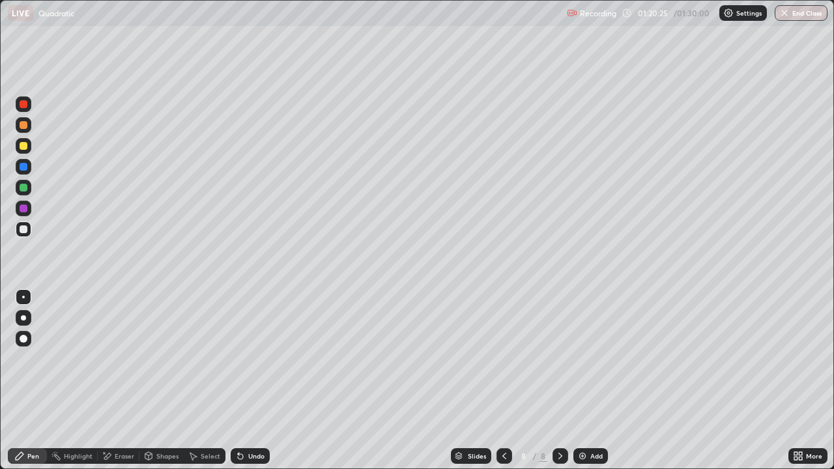
click at [28, 234] on div at bounding box center [24, 229] width 16 height 16
click at [503, 380] on icon at bounding box center [504, 456] width 10 height 10
click at [559, 380] on icon at bounding box center [560, 456] width 10 height 10
click at [509, 380] on div at bounding box center [504, 456] width 16 height 16
click at [561, 380] on icon at bounding box center [560, 456] width 10 height 10
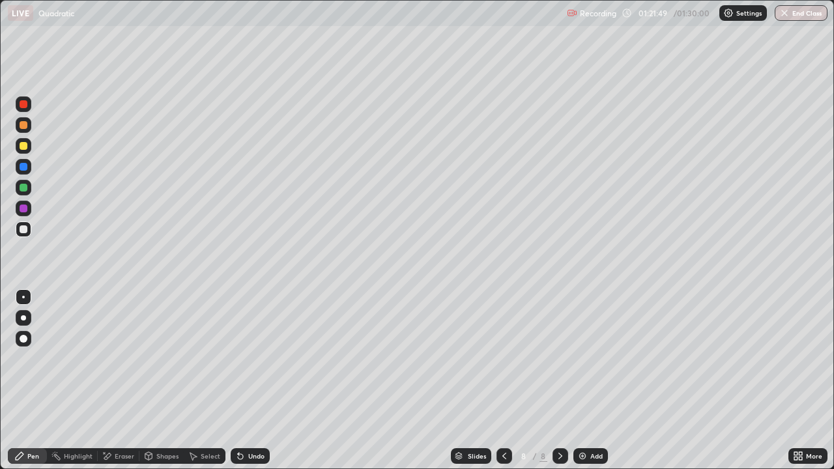
click at [503, 380] on icon at bounding box center [504, 456] width 10 height 10
click at [559, 380] on icon at bounding box center [560, 456] width 10 height 10
click at [503, 380] on icon at bounding box center [504, 456] width 4 height 7
click at [567, 380] on div at bounding box center [560, 456] width 16 height 16
click at [509, 380] on div at bounding box center [504, 456] width 16 height 16
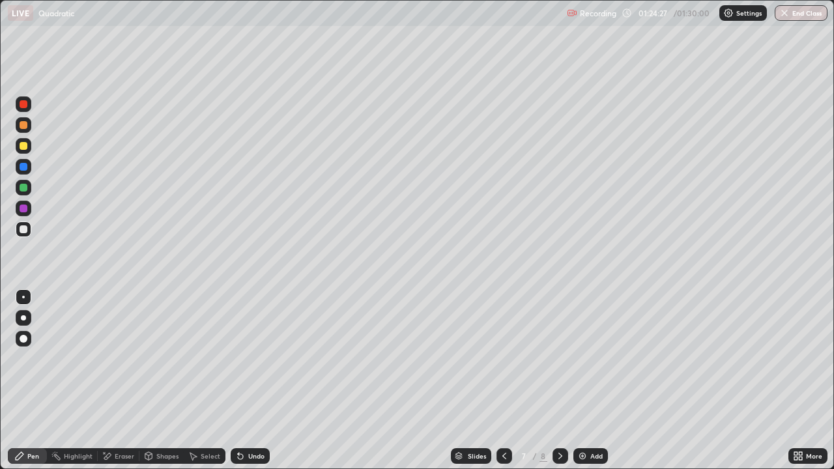
click at [561, 380] on icon at bounding box center [560, 456] width 10 height 10
click at [503, 380] on icon at bounding box center [504, 456] width 10 height 10
click at [559, 380] on icon at bounding box center [560, 456] width 10 height 10
click at [509, 380] on div at bounding box center [504, 456] width 16 height 26
click at [563, 380] on div at bounding box center [560, 456] width 16 height 26
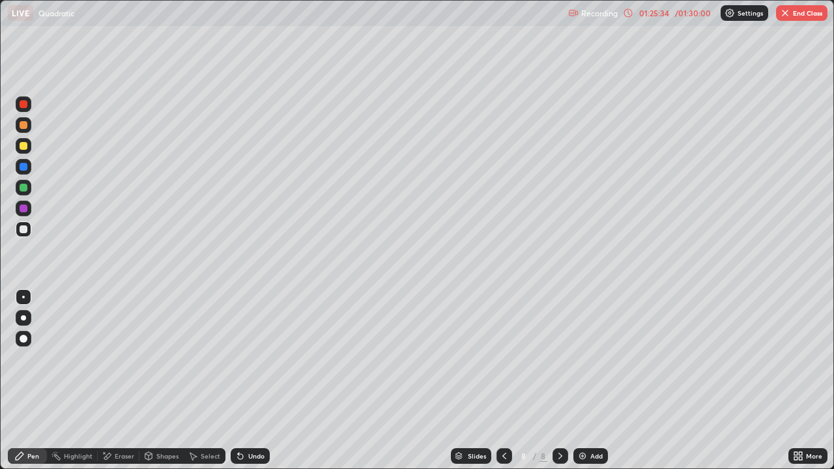
click at [115, 380] on div "Eraser" at bounding box center [125, 456] width 20 height 7
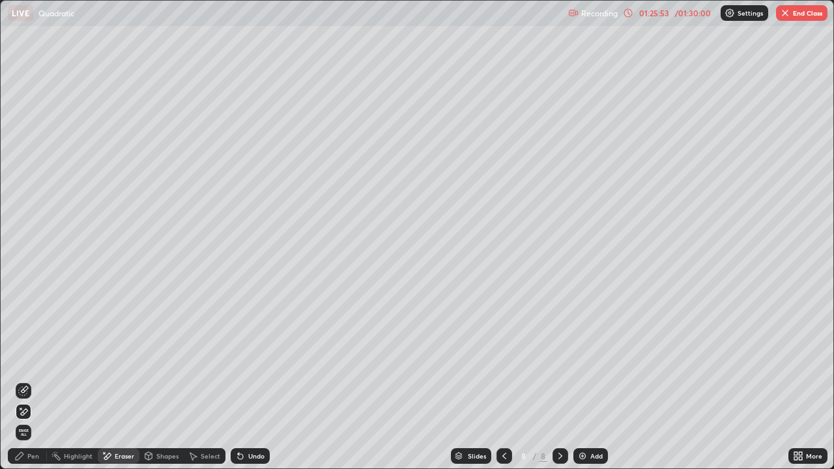
click at [35, 380] on div "Pen" at bounding box center [27, 456] width 39 height 16
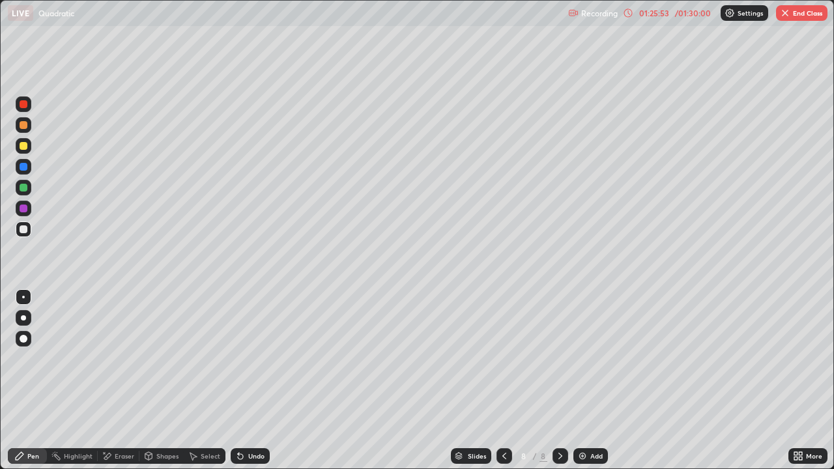
click at [42, 380] on div "Pen" at bounding box center [27, 456] width 39 height 16
click at [254, 380] on div "Undo" at bounding box center [250, 456] width 39 height 16
click at [247, 380] on div "Undo" at bounding box center [250, 456] width 39 height 16
click at [248, 380] on div "Undo" at bounding box center [250, 456] width 39 height 16
click at [246, 380] on div "Undo" at bounding box center [250, 456] width 39 height 16
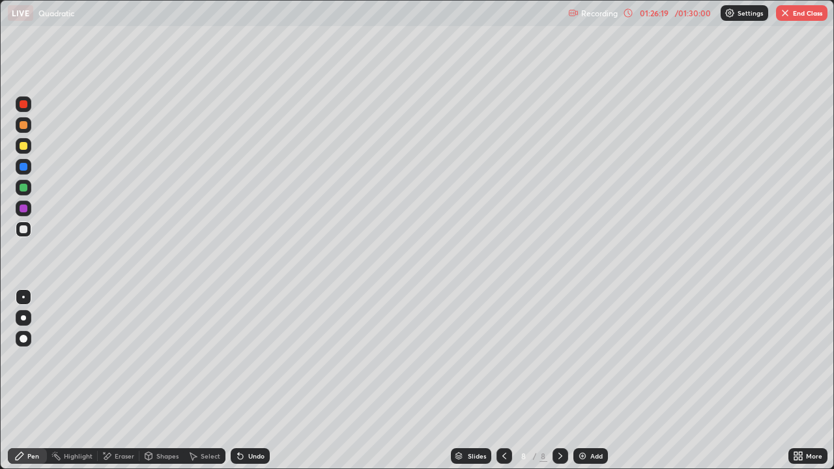
click at [246, 380] on div "Undo" at bounding box center [250, 456] width 39 height 16
click at [504, 380] on icon at bounding box center [504, 456] width 10 height 10
click at [559, 380] on icon at bounding box center [560, 456] width 10 height 10
click at [25, 185] on div at bounding box center [24, 188] width 8 height 8
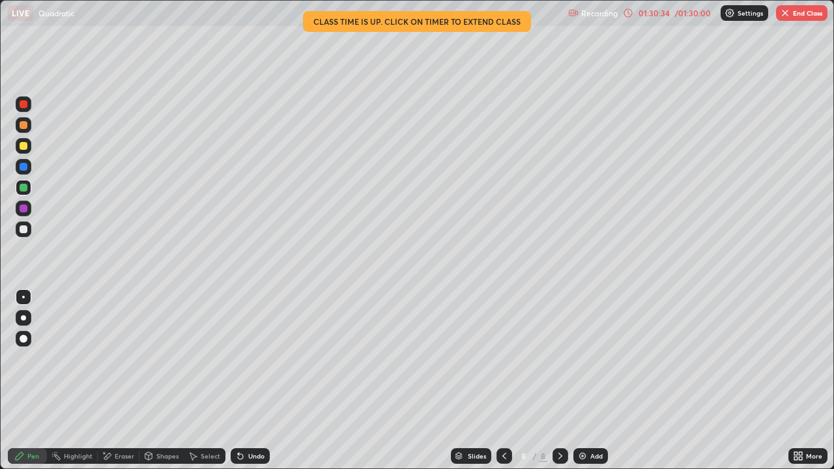
click at [798, 380] on icon at bounding box center [799, 458] width 3 height 3
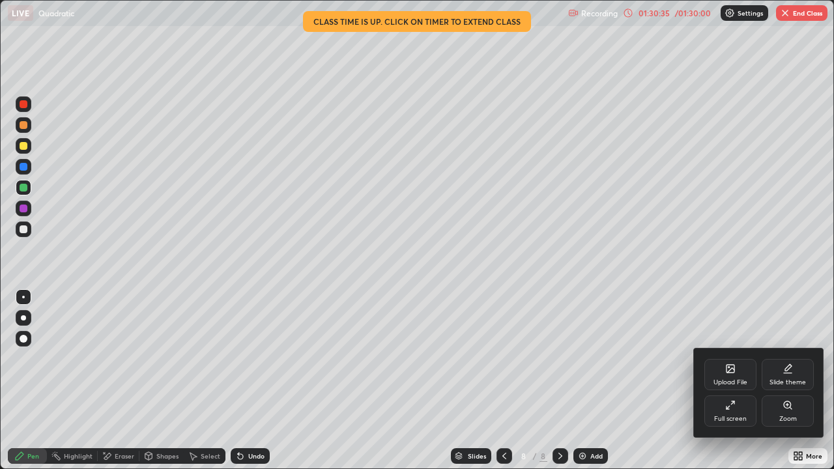
click at [728, 380] on div "Full screen" at bounding box center [730, 418] width 33 height 7
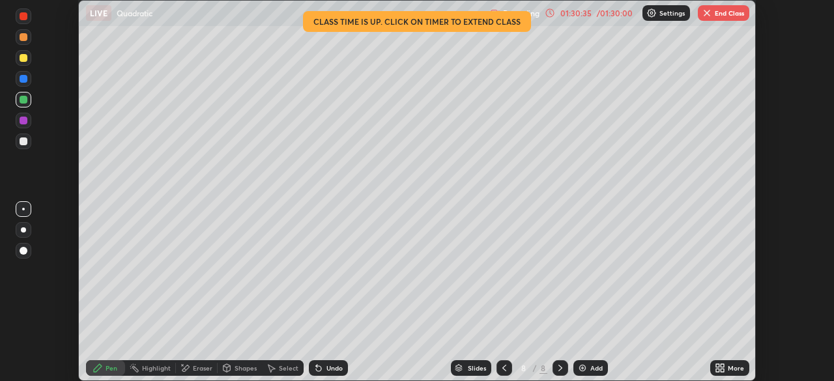
scroll to position [64741, 64289]
click at [716, 18] on button "End Class" at bounding box center [722, 13] width 51 height 16
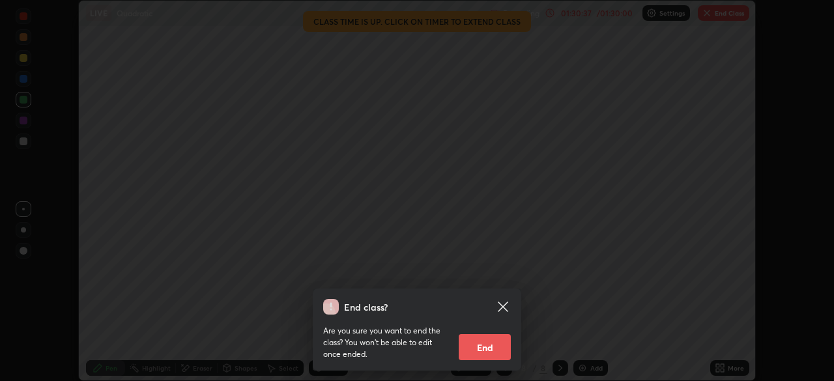
click at [486, 352] on button "End" at bounding box center [484, 347] width 52 height 26
